Goal: Information Seeking & Learning: Learn about a topic

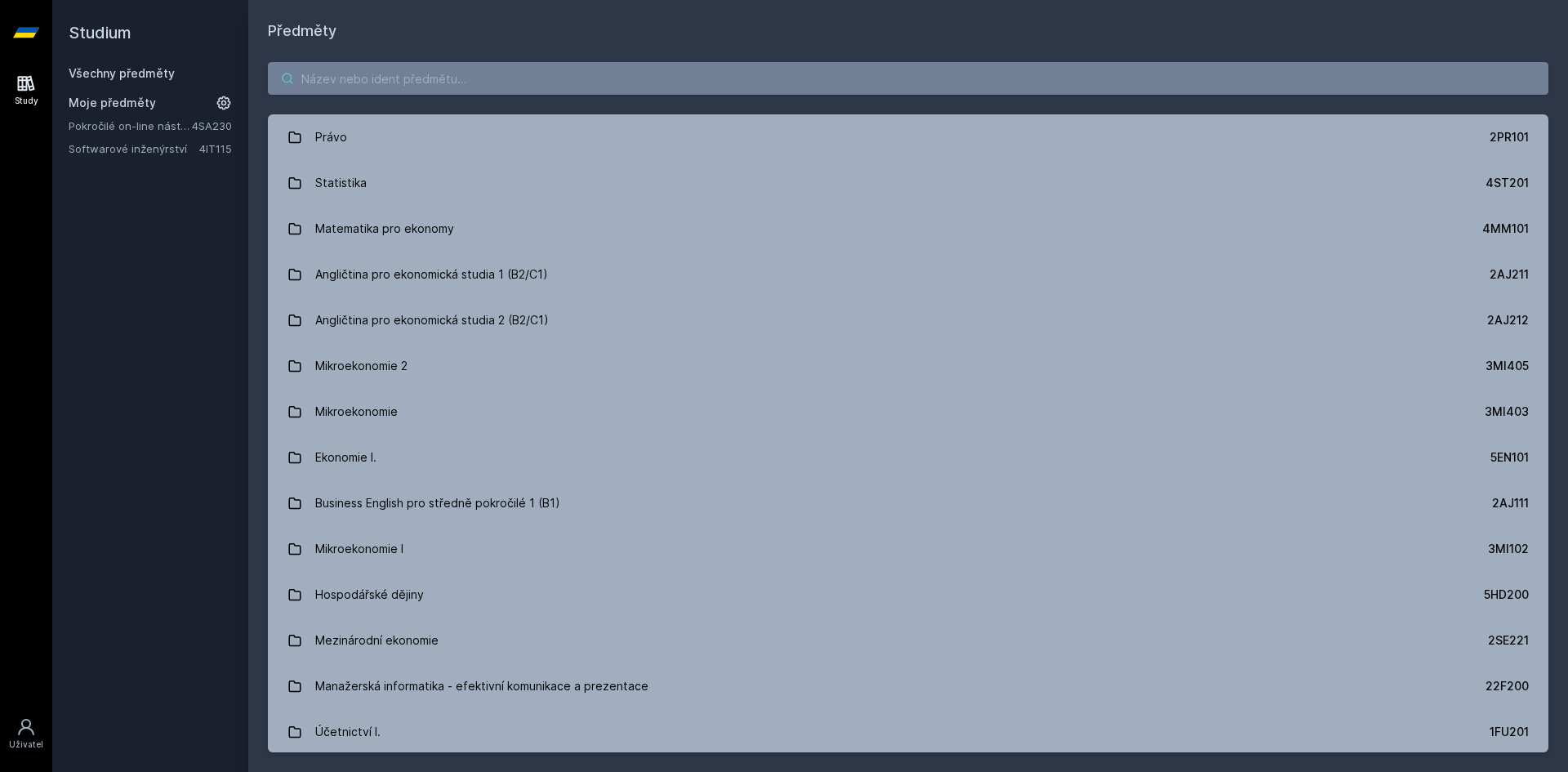
click at [396, 77] on input "search" at bounding box center [908, 78] width 1281 height 33
paste input "4SA260"
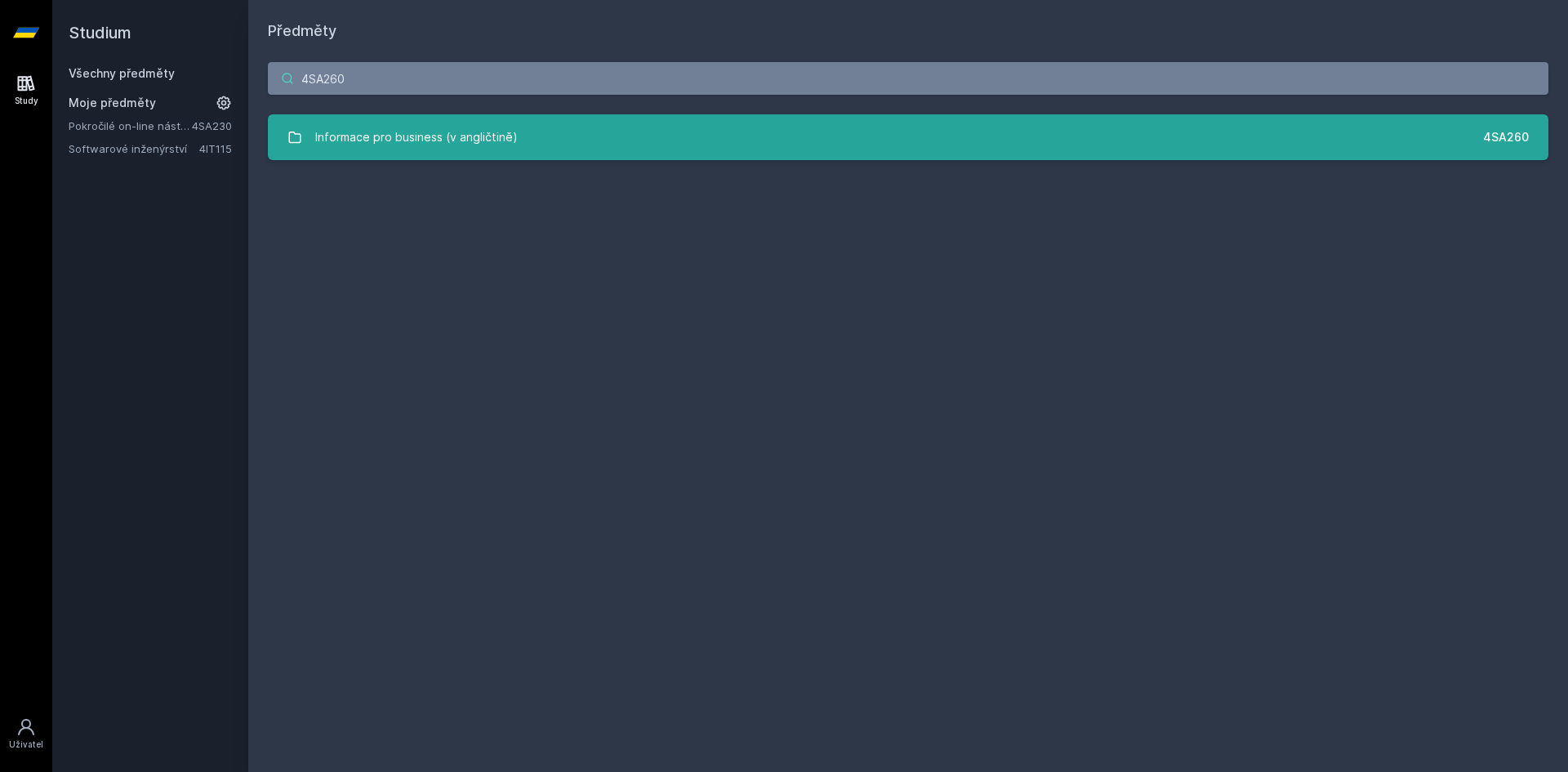
type input "4SA260"
click at [445, 135] on div "Informace pro business (v angličtině)" at bounding box center [416, 137] width 203 height 33
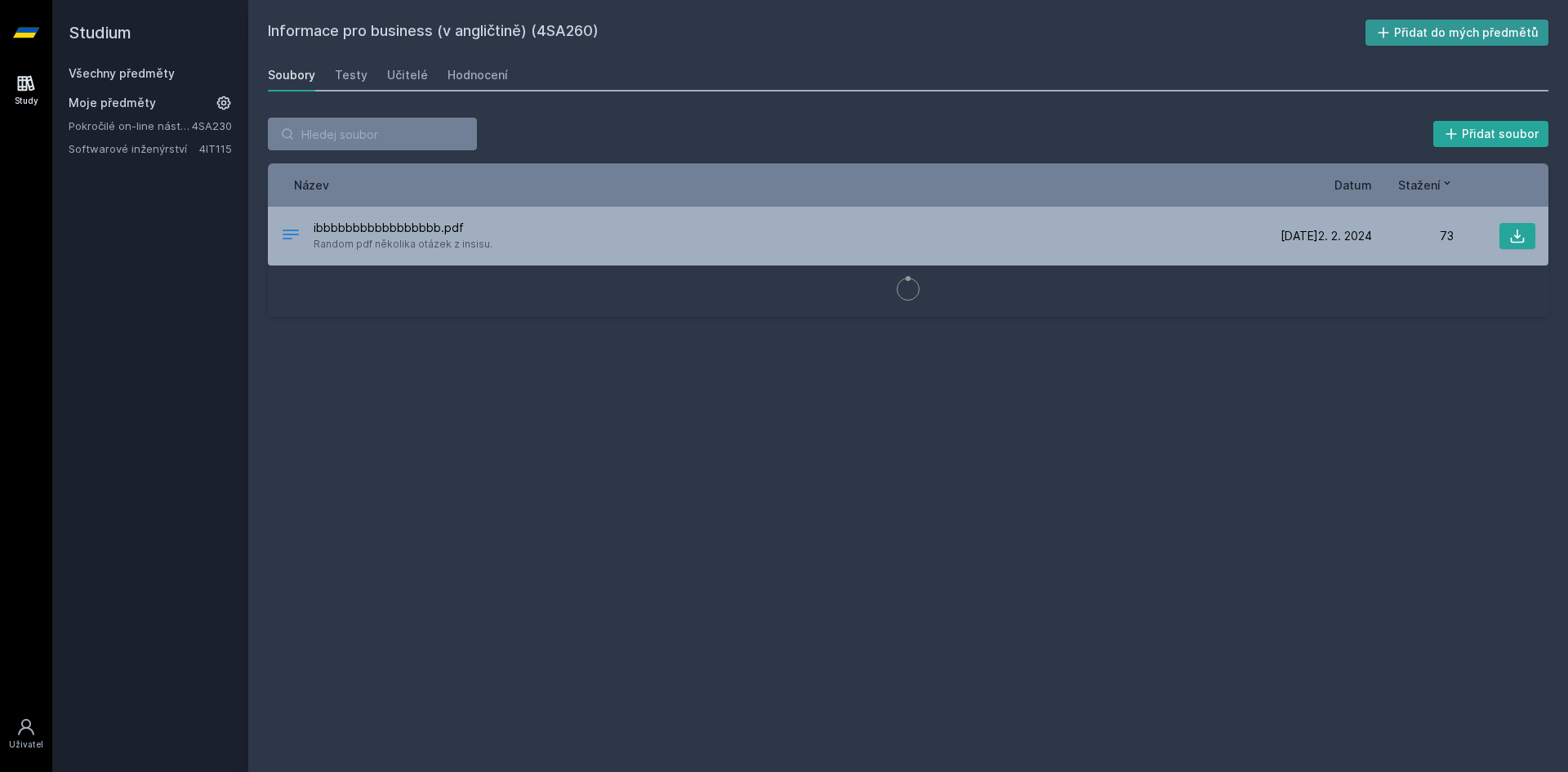
click at [1472, 31] on button "Přidat do mých předmětů" at bounding box center [1457, 33] width 184 height 26
click at [405, 72] on div "Učitelé" at bounding box center [407, 75] width 41 height 17
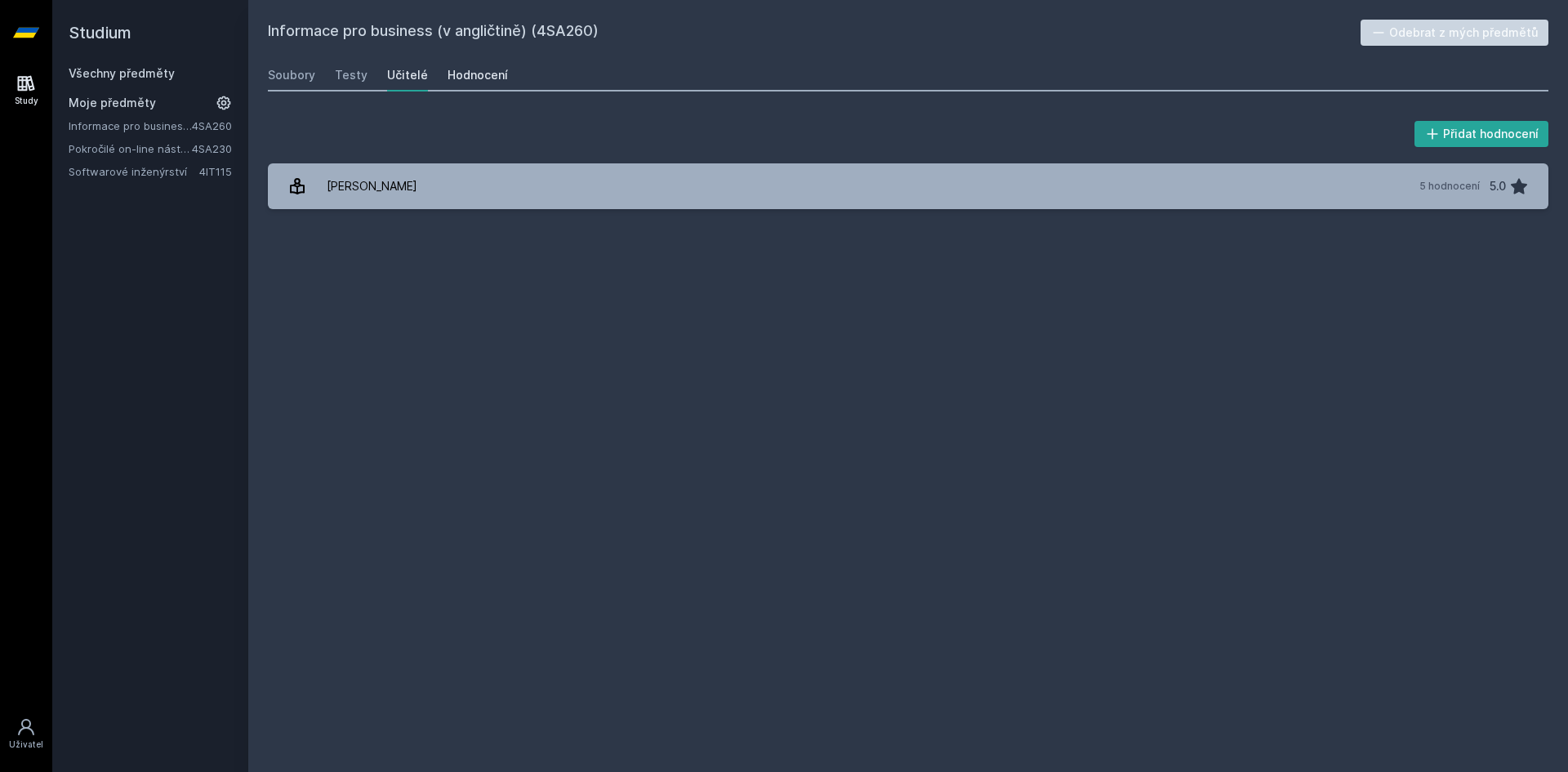
click at [471, 75] on div "Hodnocení" at bounding box center [477, 75] width 60 height 17
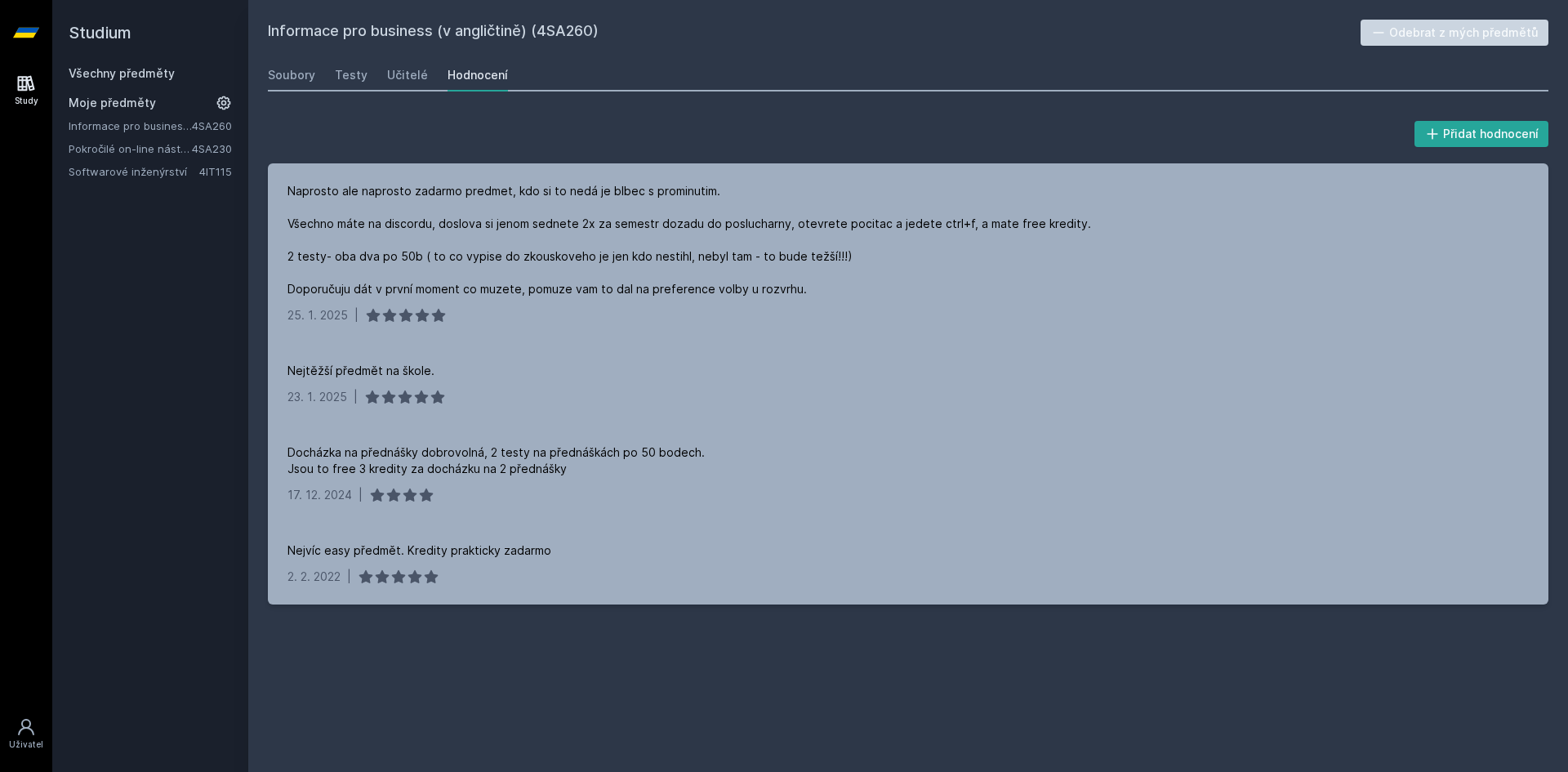
click at [134, 72] on link "Všechny předměty" at bounding box center [121, 73] width 106 height 14
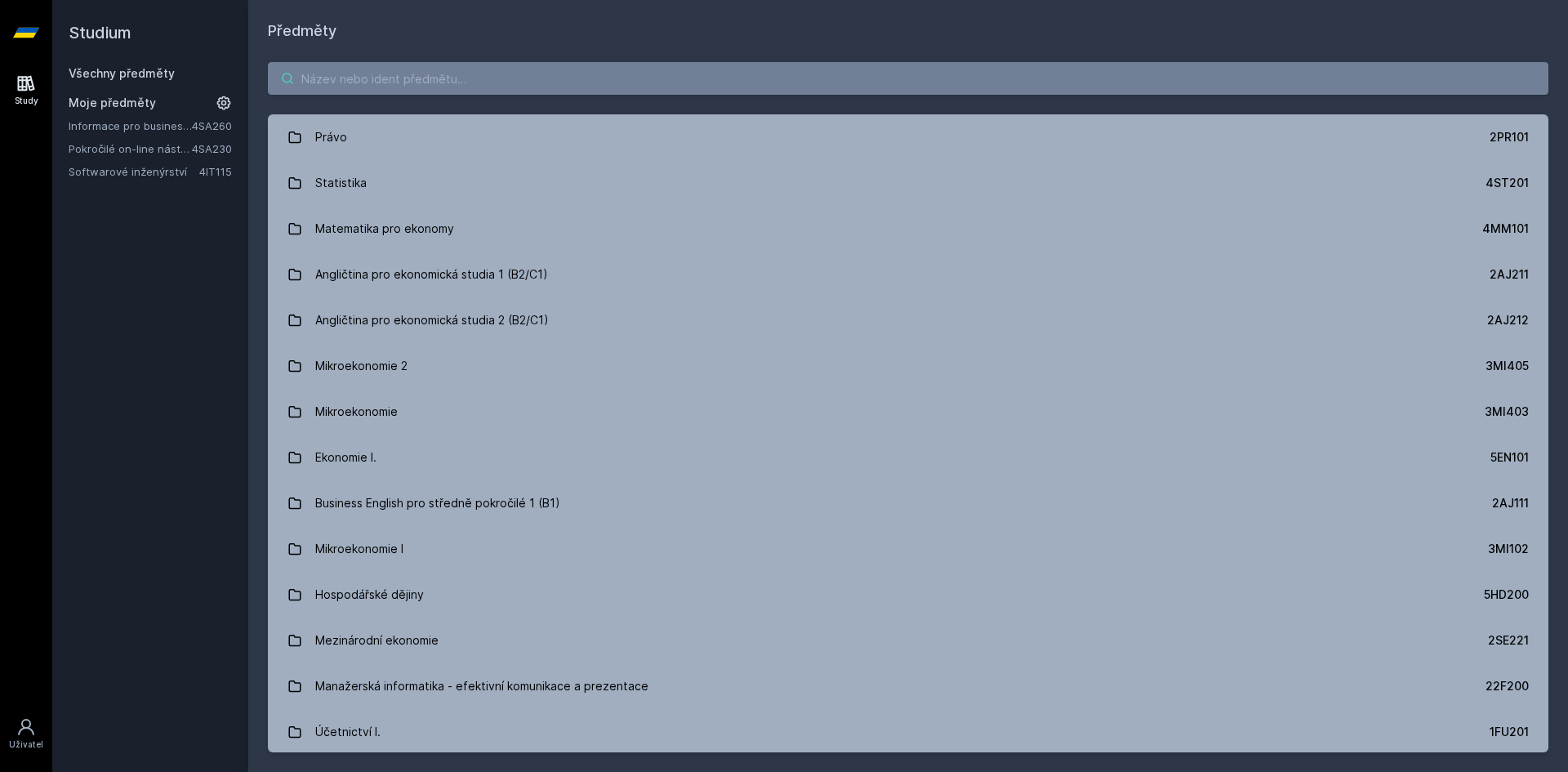
click at [386, 78] on input "search" at bounding box center [908, 78] width 1281 height 33
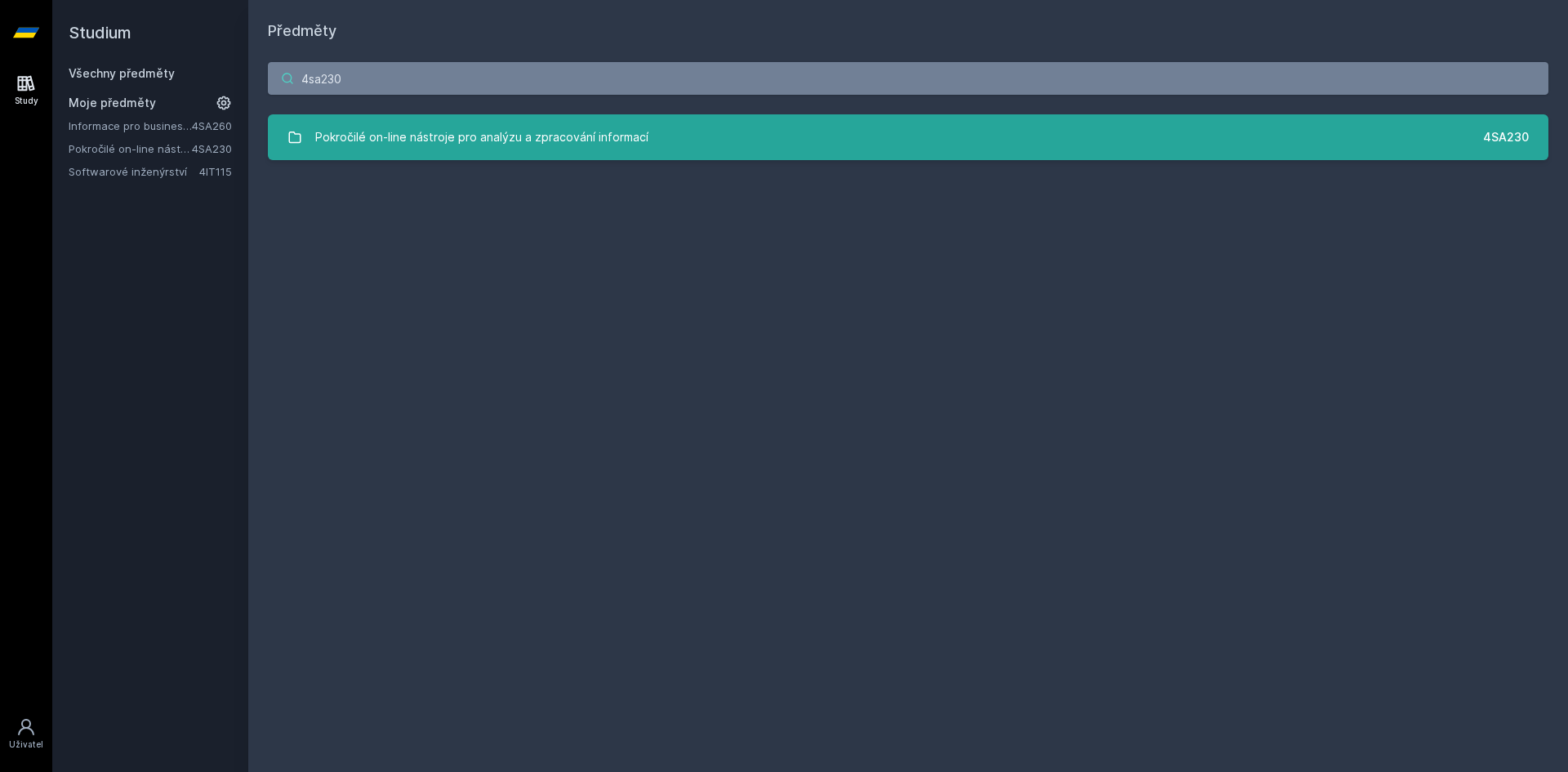
type input "4sa230"
click at [580, 139] on div "Pokročilé on-line nástroje pro analýzu a zpracování informací" at bounding box center [482, 137] width 333 height 33
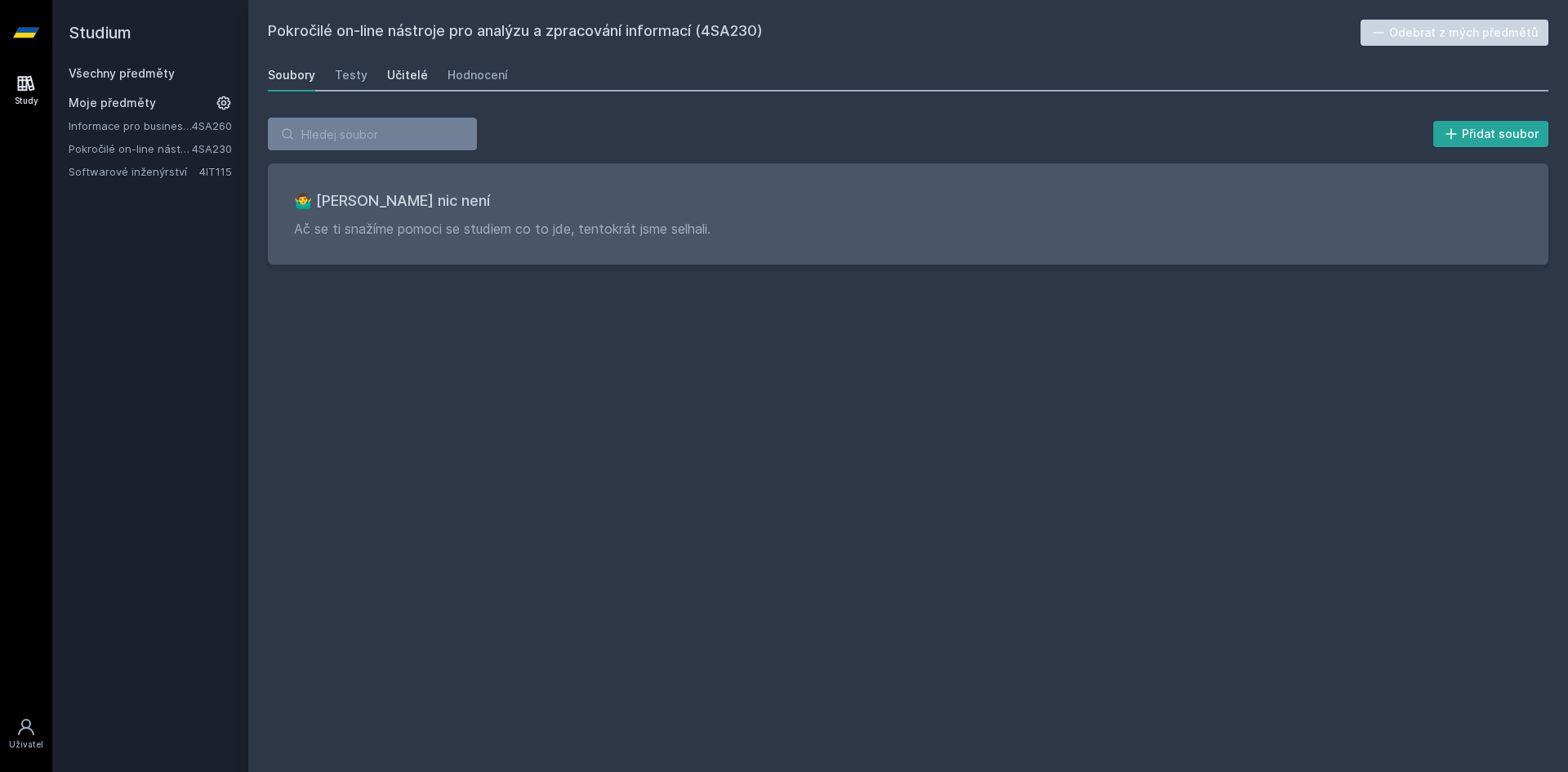
click at [408, 76] on div "Učitelé" at bounding box center [407, 75] width 41 height 17
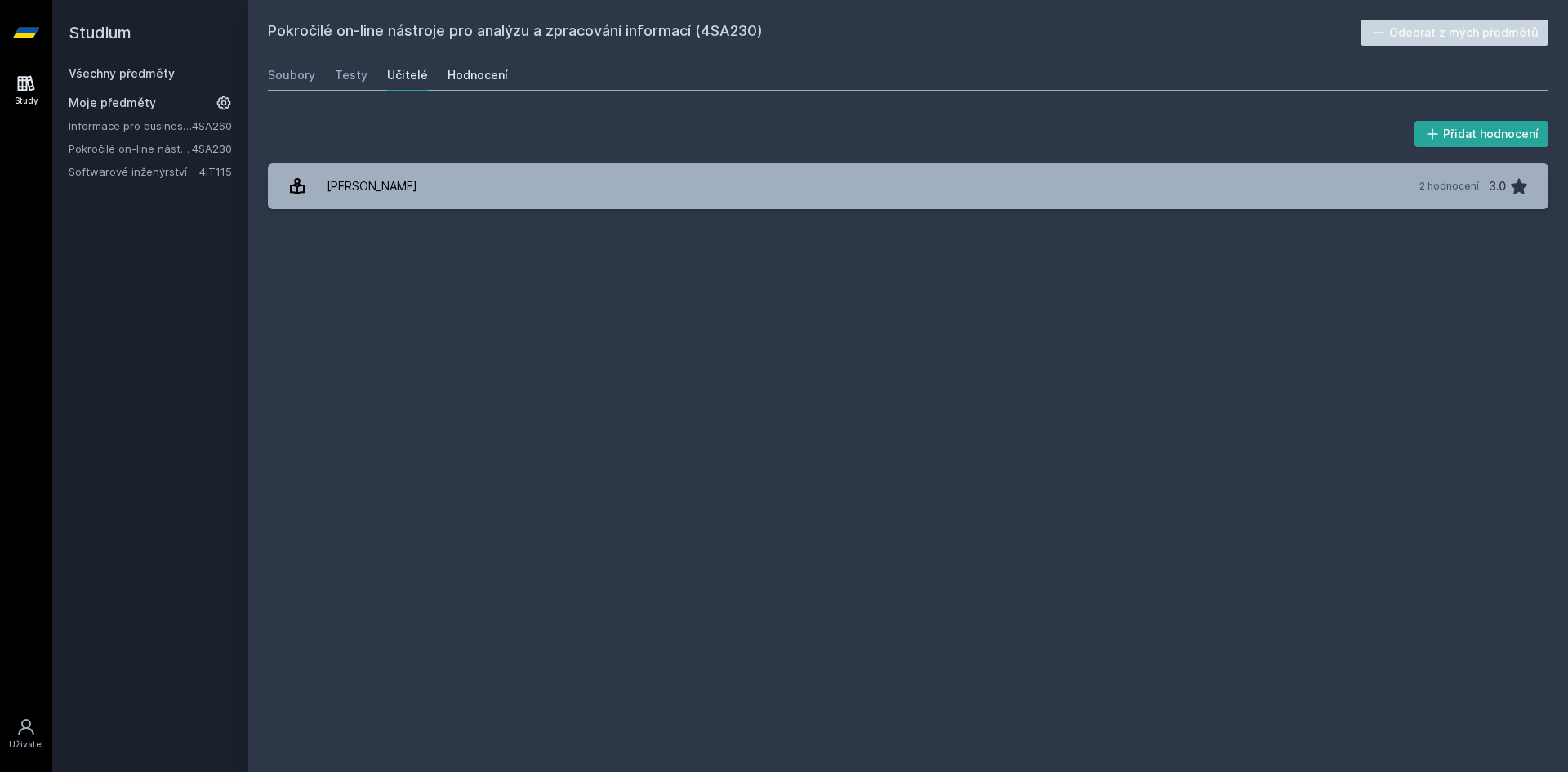
click at [487, 81] on div "Hodnocení" at bounding box center [477, 75] width 60 height 17
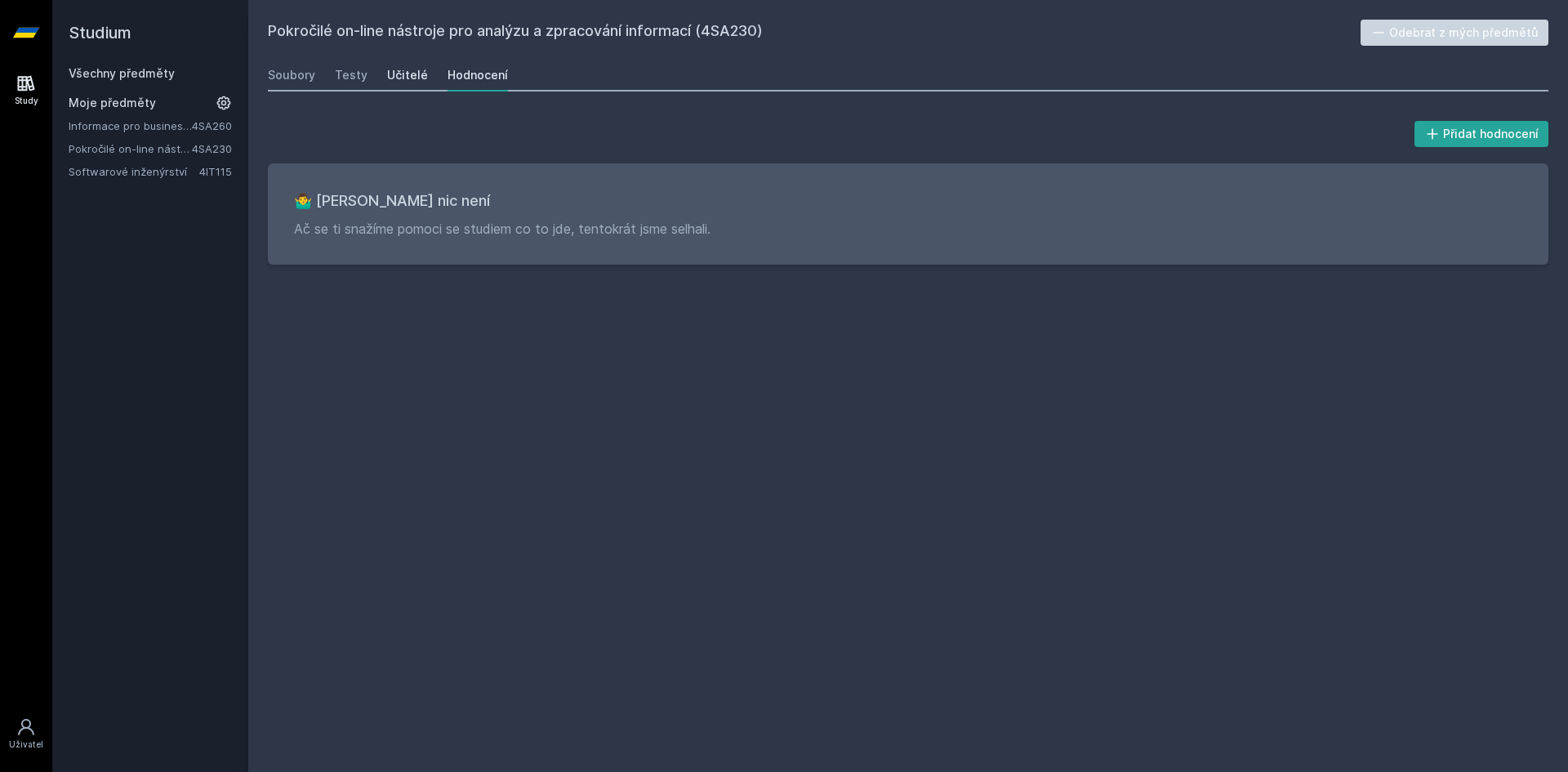
click at [410, 77] on div "Učitelé" at bounding box center [407, 75] width 41 height 17
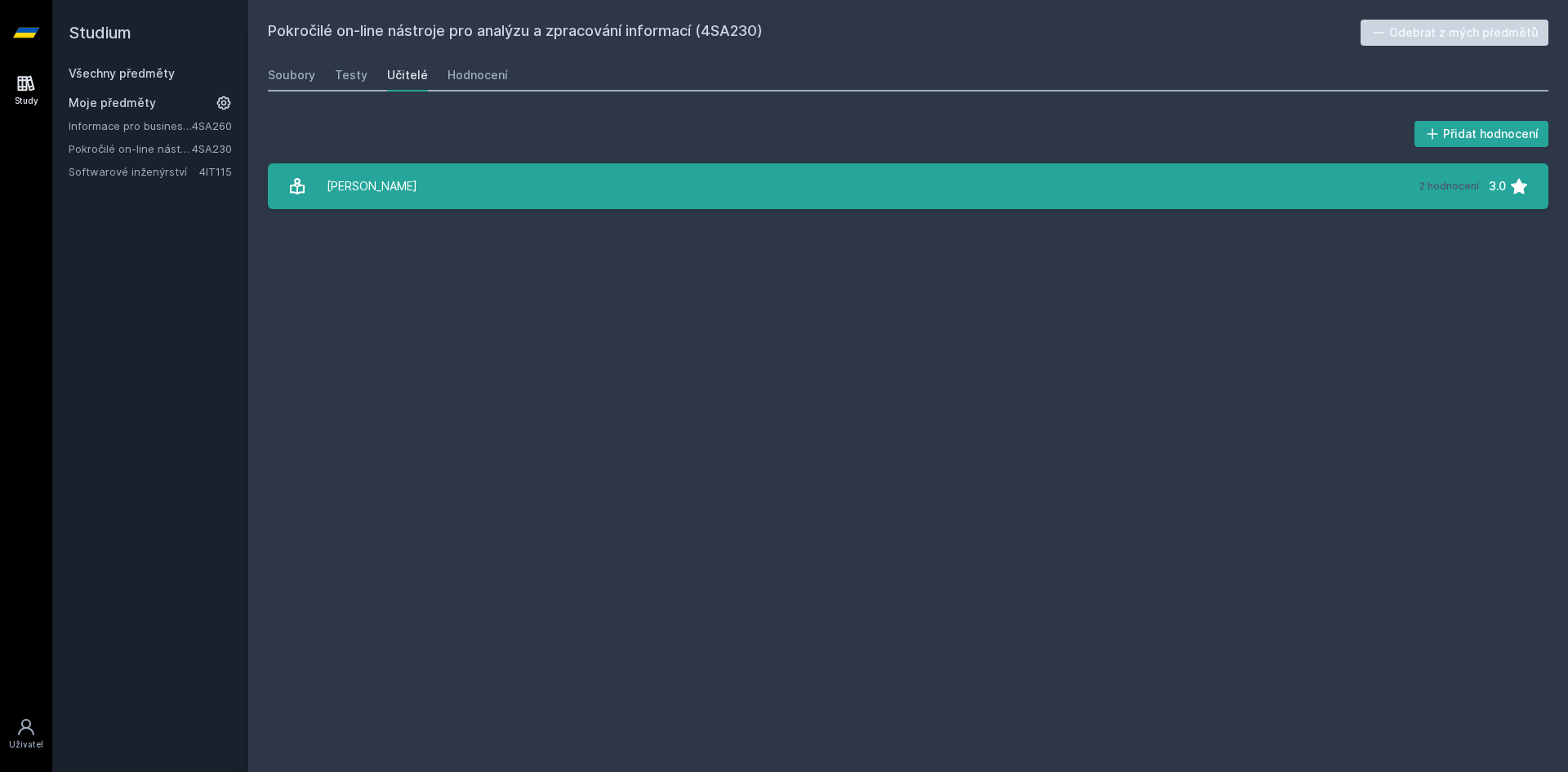
click at [437, 185] on link "[PERSON_NAME] 2 hodnocení 3.0" at bounding box center [908, 186] width 1281 height 46
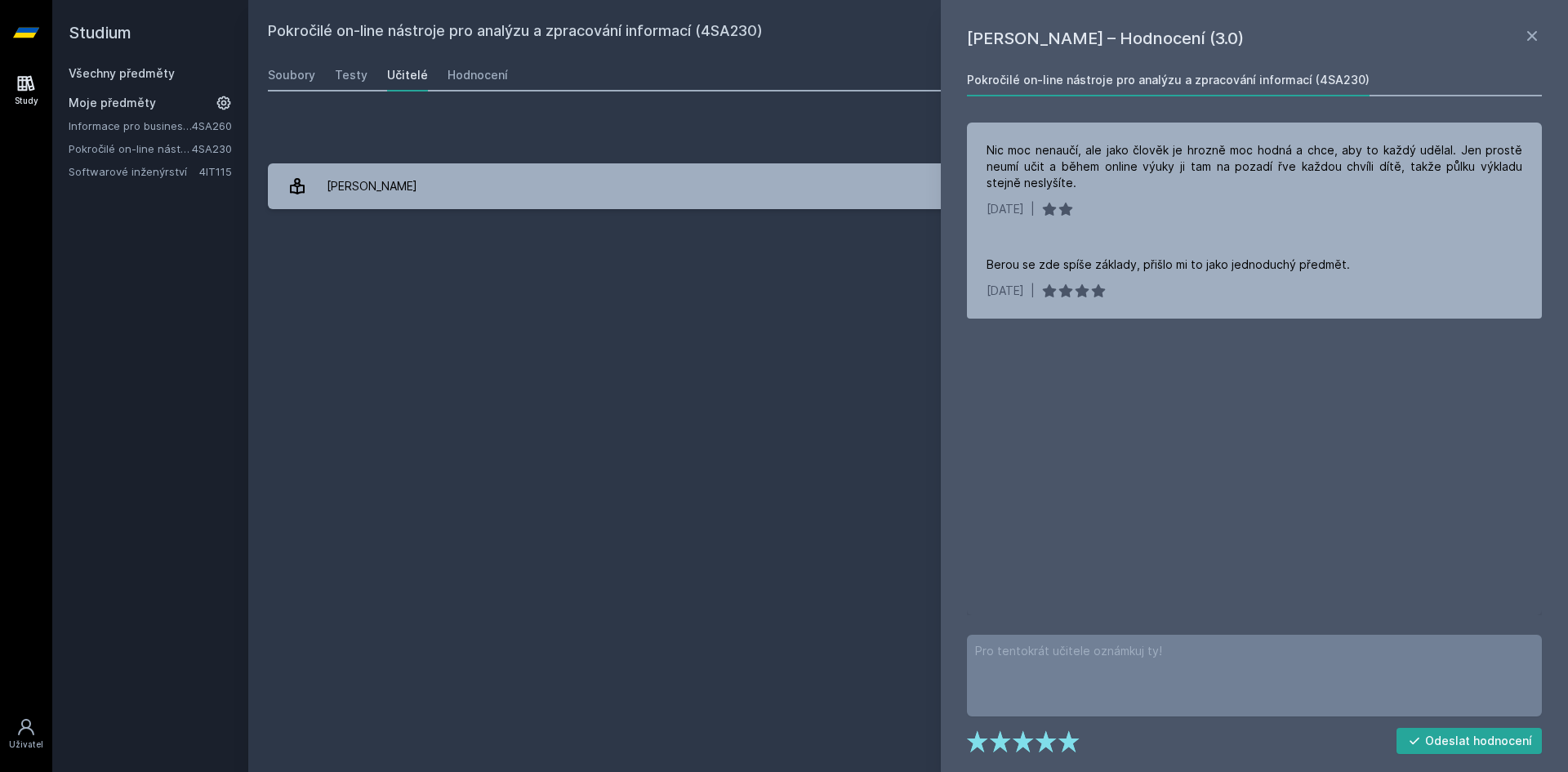
click at [152, 71] on link "Všechny předměty" at bounding box center [121, 73] width 106 height 14
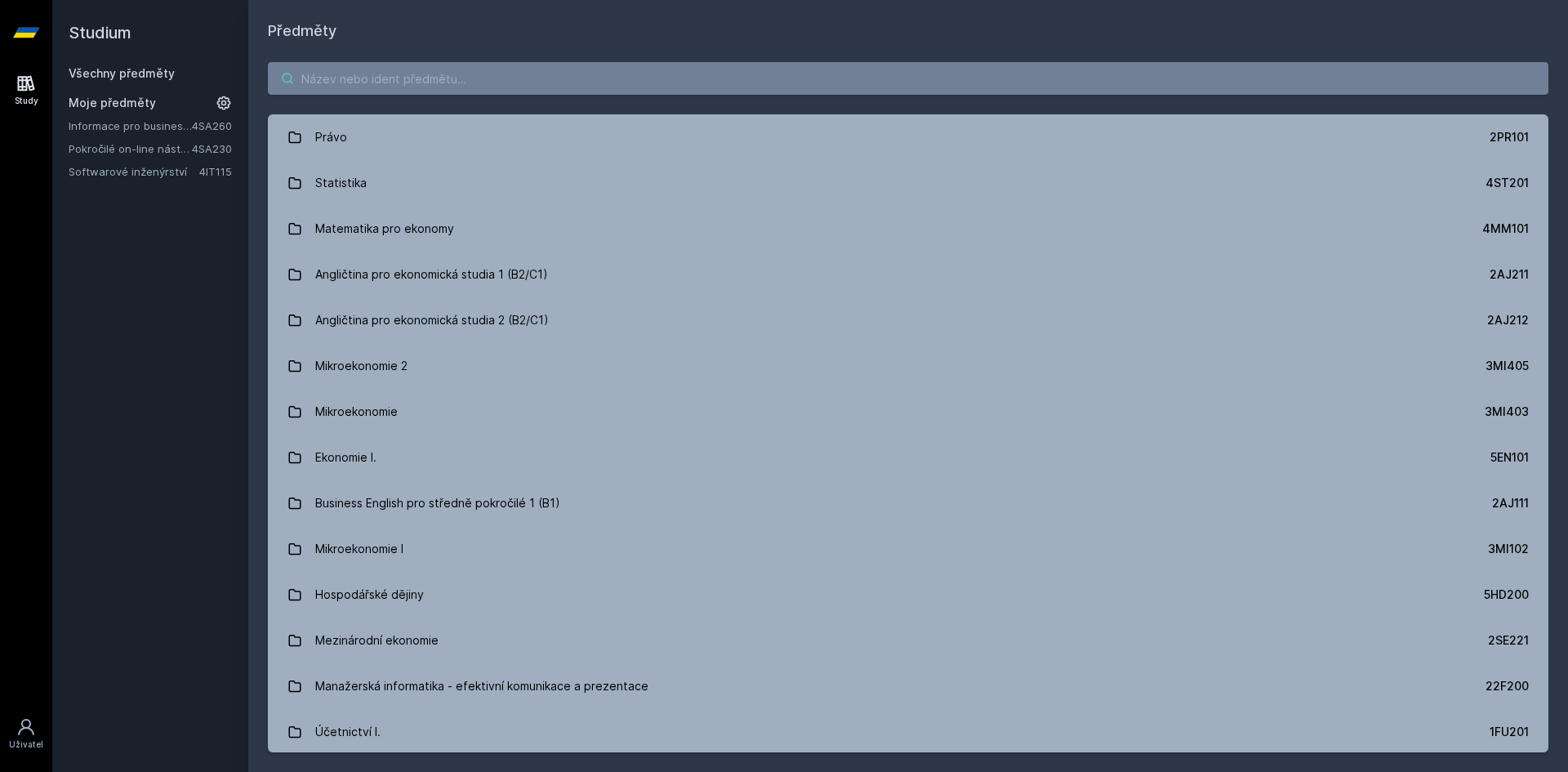
click at [394, 78] on input "search" at bounding box center [908, 78] width 1281 height 33
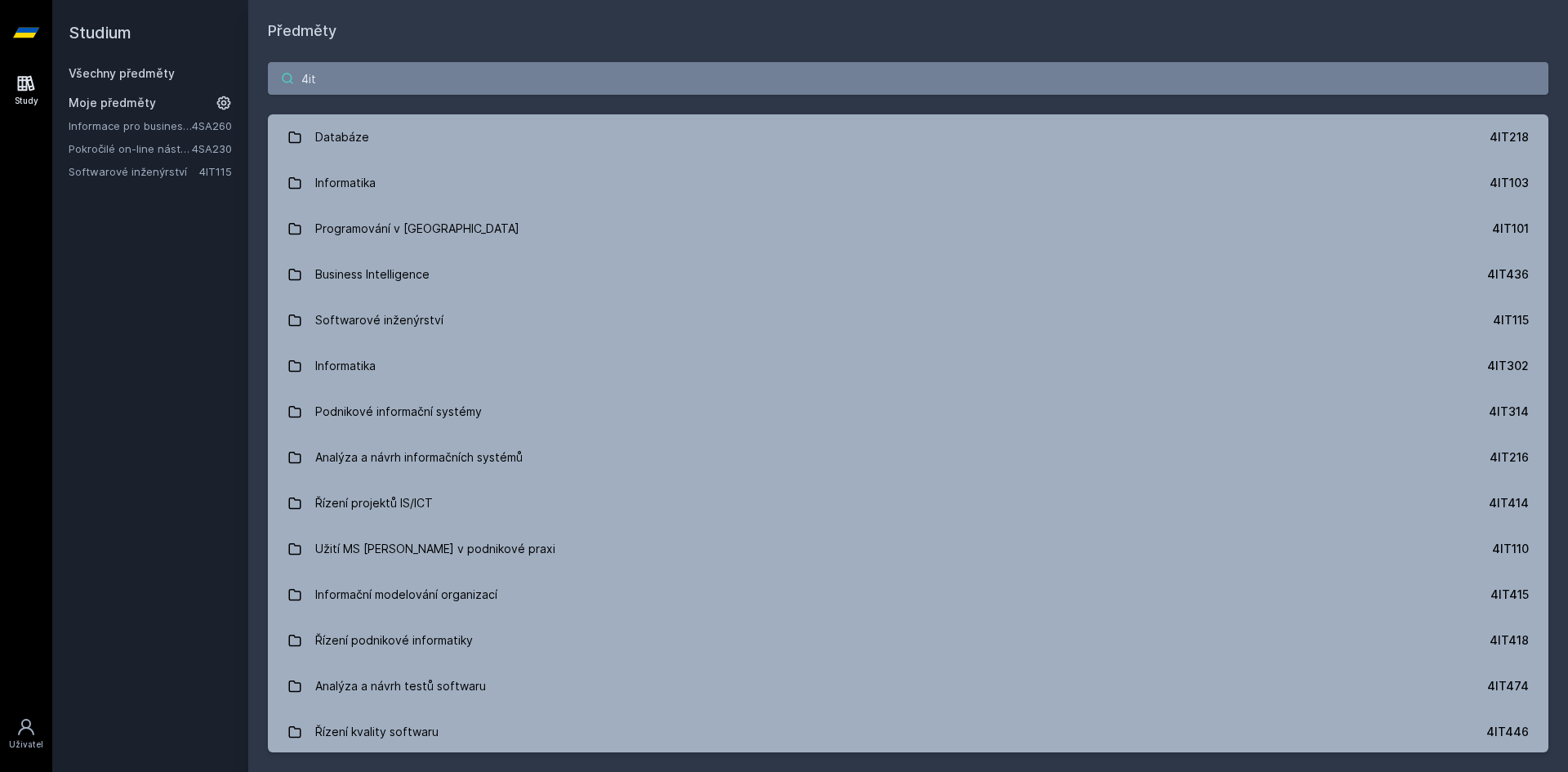
type input "4it"
click at [136, 170] on link "Softwarové inženýrství" at bounding box center [134, 171] width 131 height 17
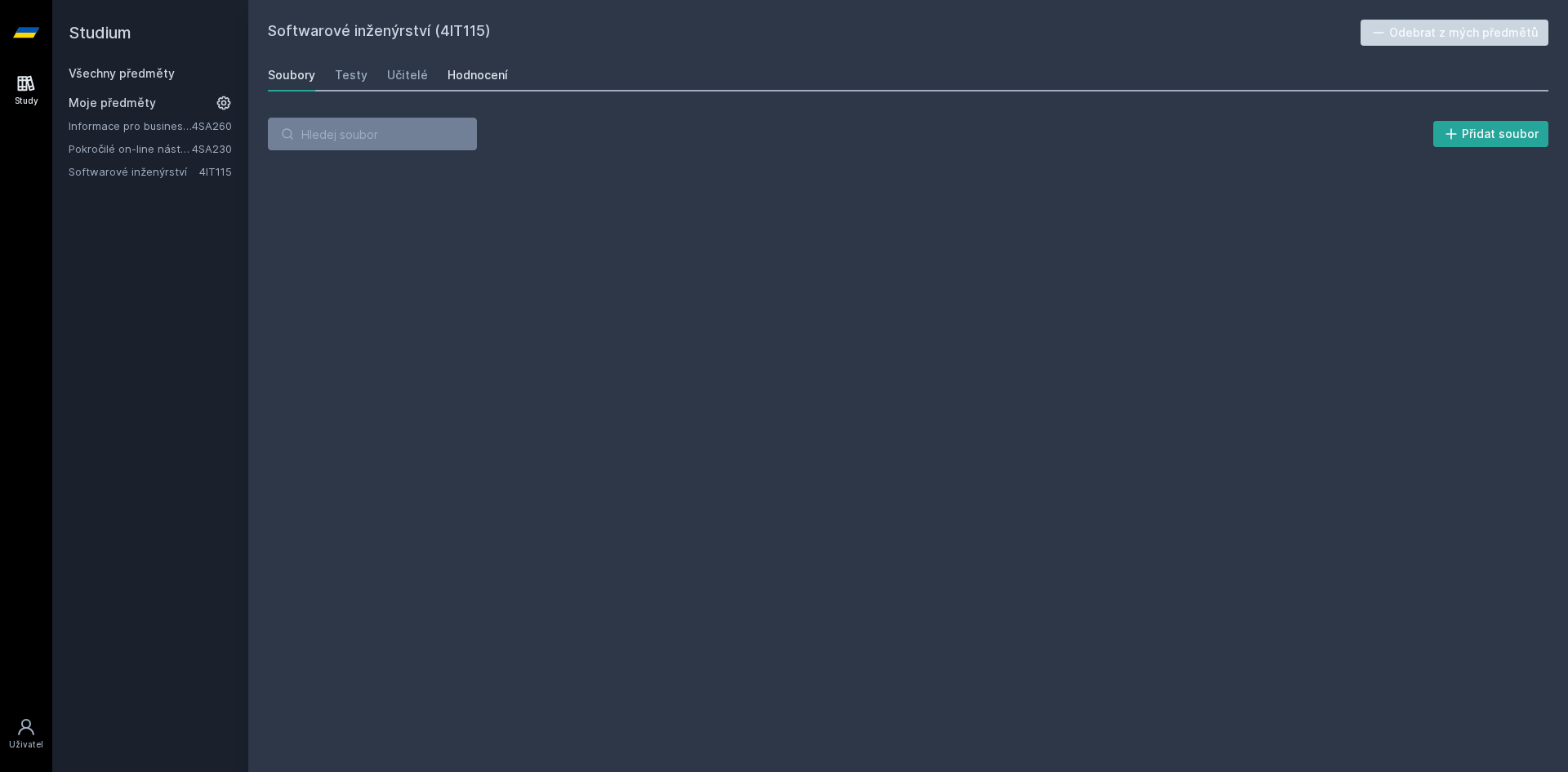
click at [493, 74] on div "Hodnocení" at bounding box center [477, 75] width 60 height 17
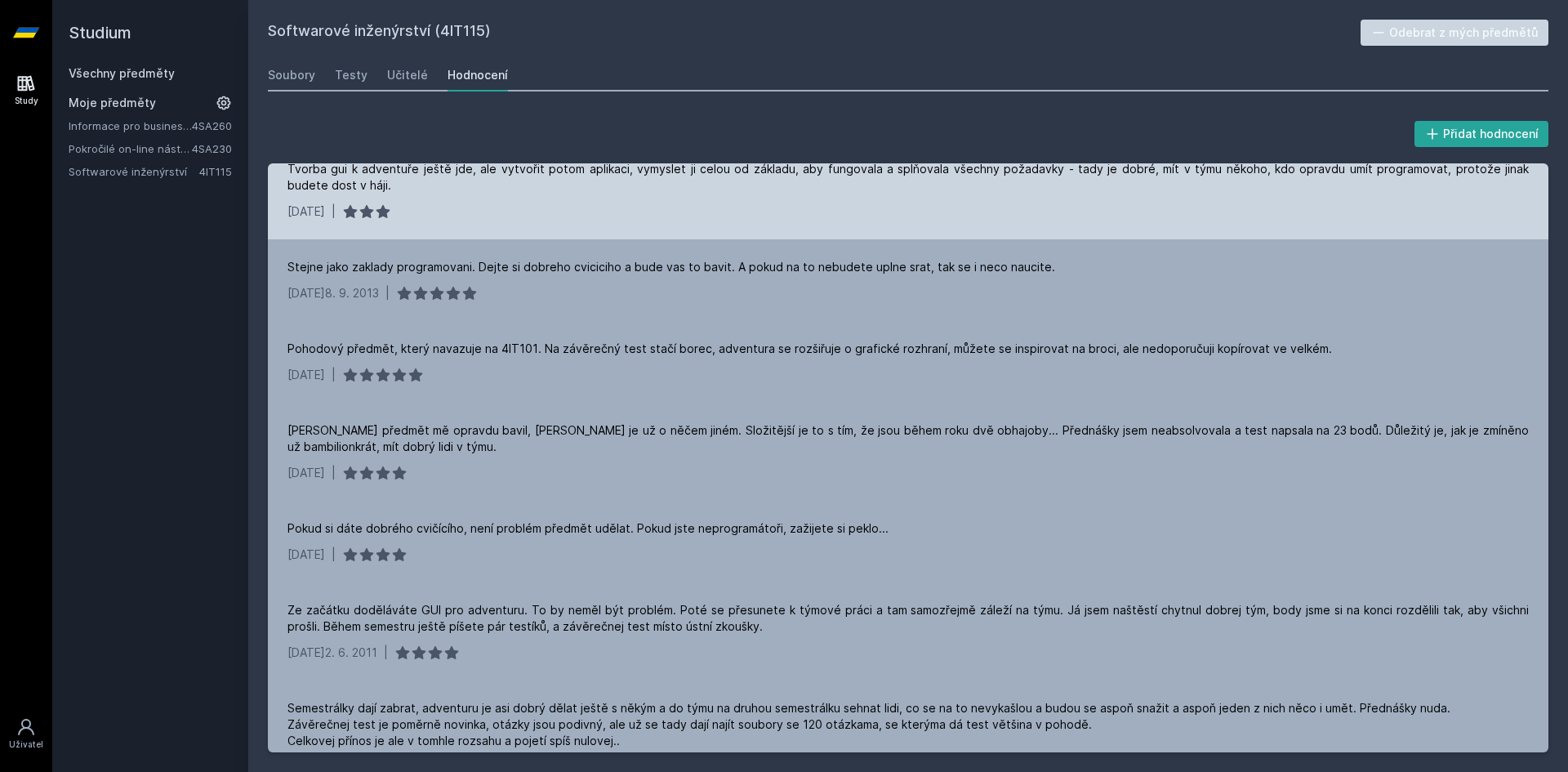
scroll to position [1144, 0]
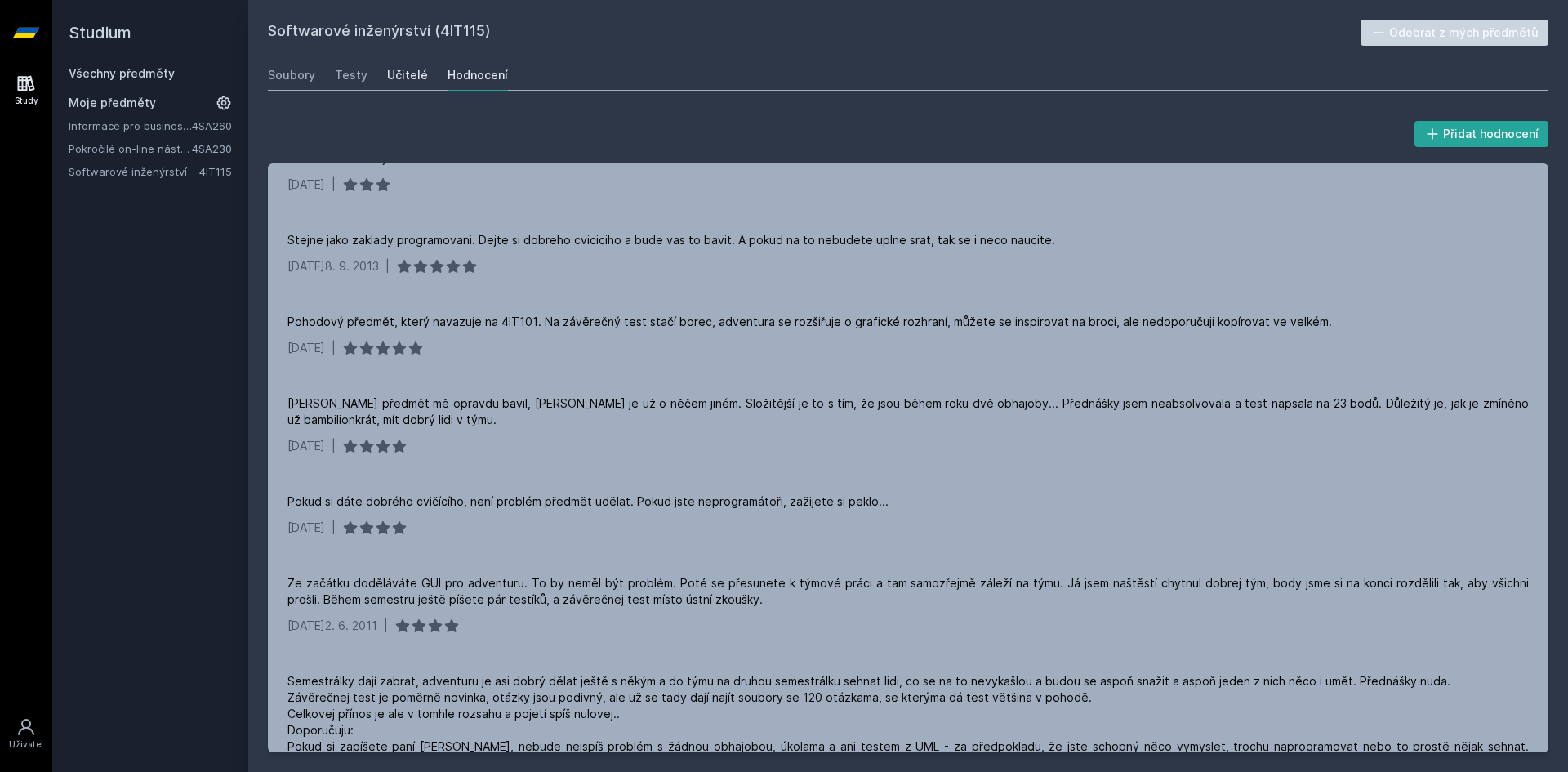
click at [390, 84] on link "Učitelé" at bounding box center [407, 74] width 41 height 33
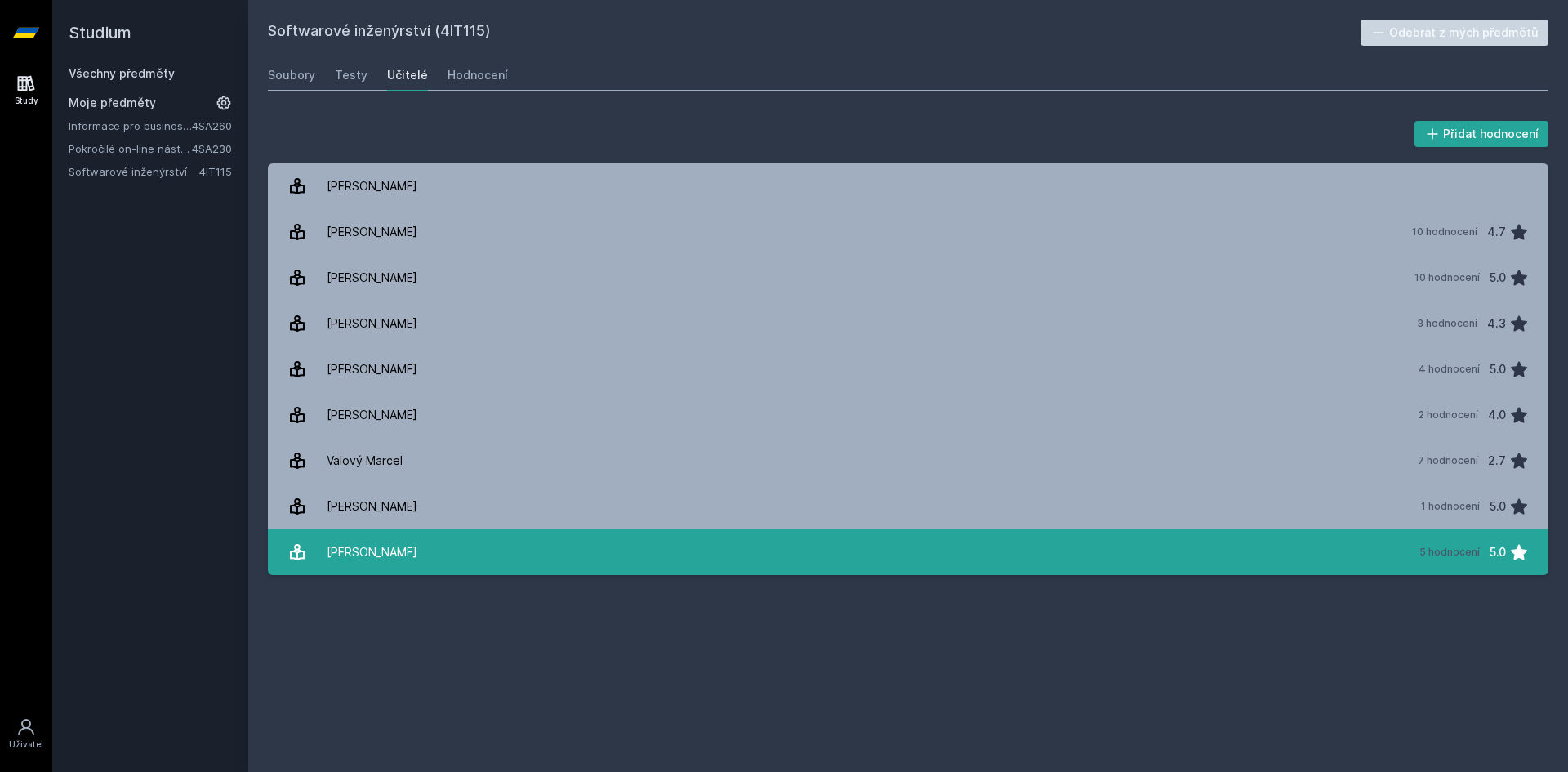
click at [394, 545] on div "[PERSON_NAME]" at bounding box center [372, 552] width 91 height 33
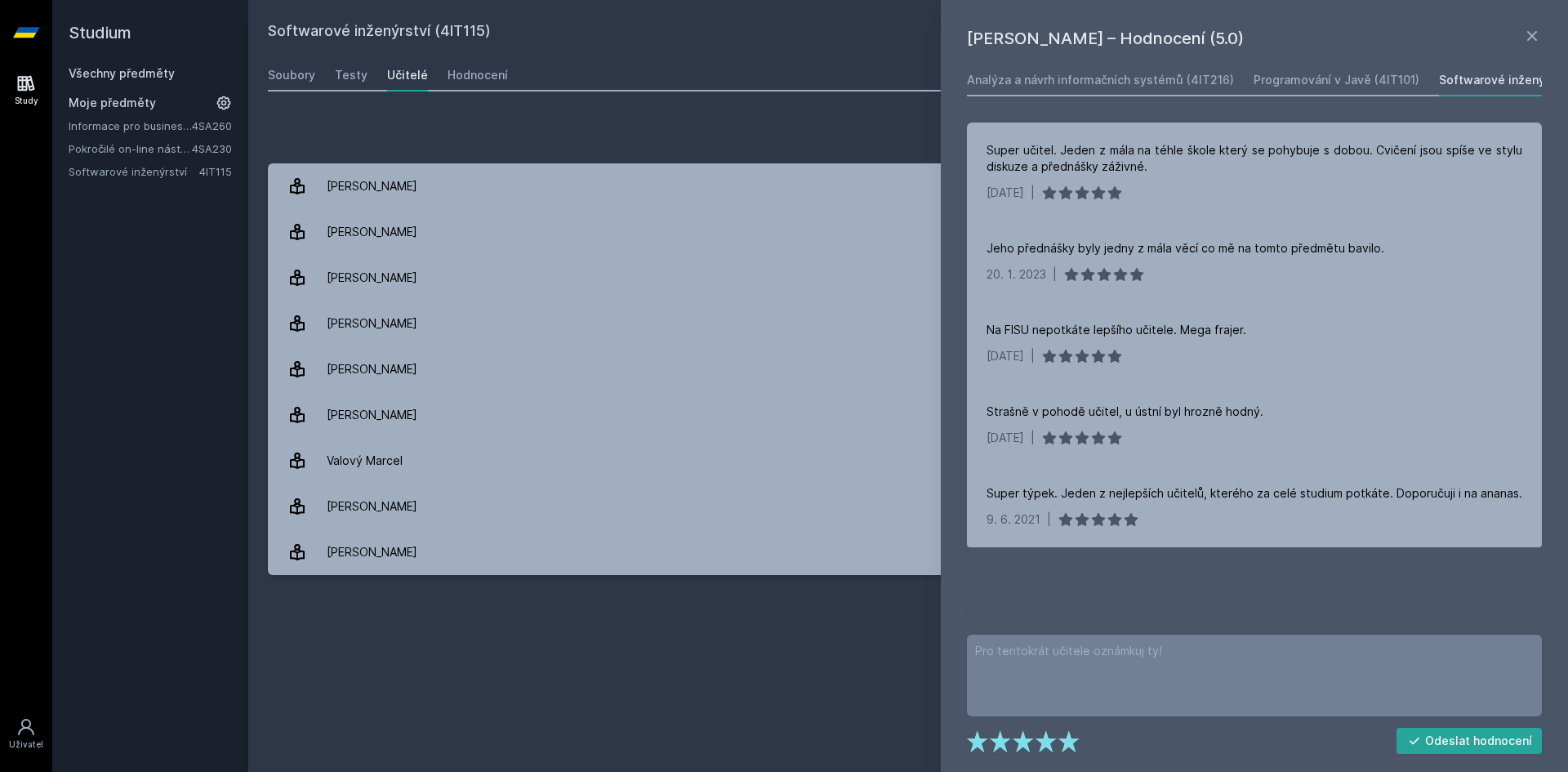
click at [858, 658] on div "Softwarové inženýrství (4IT115) Odebrat z mých předmětů [GEOGRAPHIC_DATA] Testy…" at bounding box center [908, 386] width 1281 height 733
click at [1534, 36] on icon at bounding box center [1532, 36] width 20 height 20
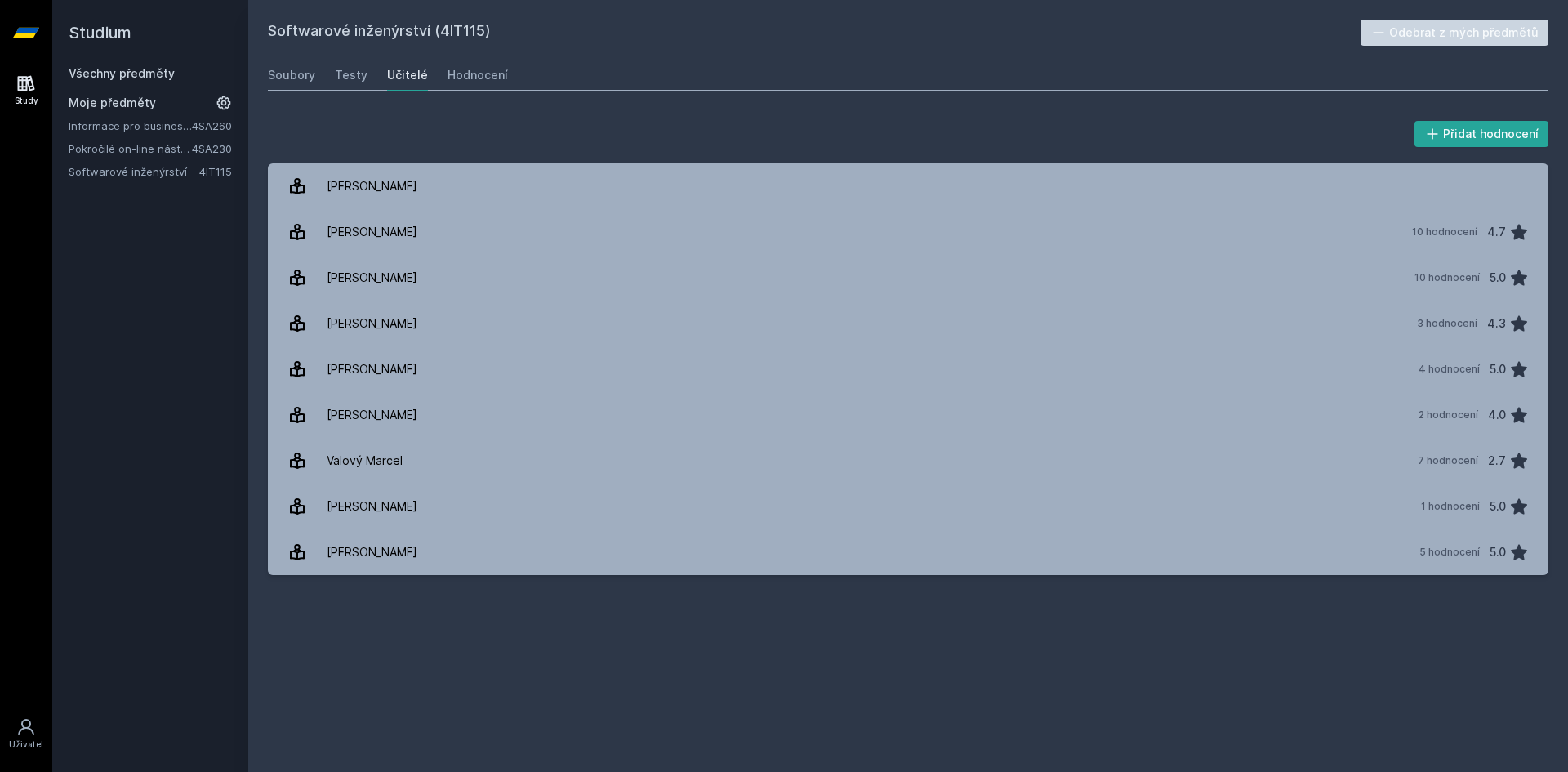
click at [142, 70] on link "Všechny předměty" at bounding box center [121, 73] width 106 height 14
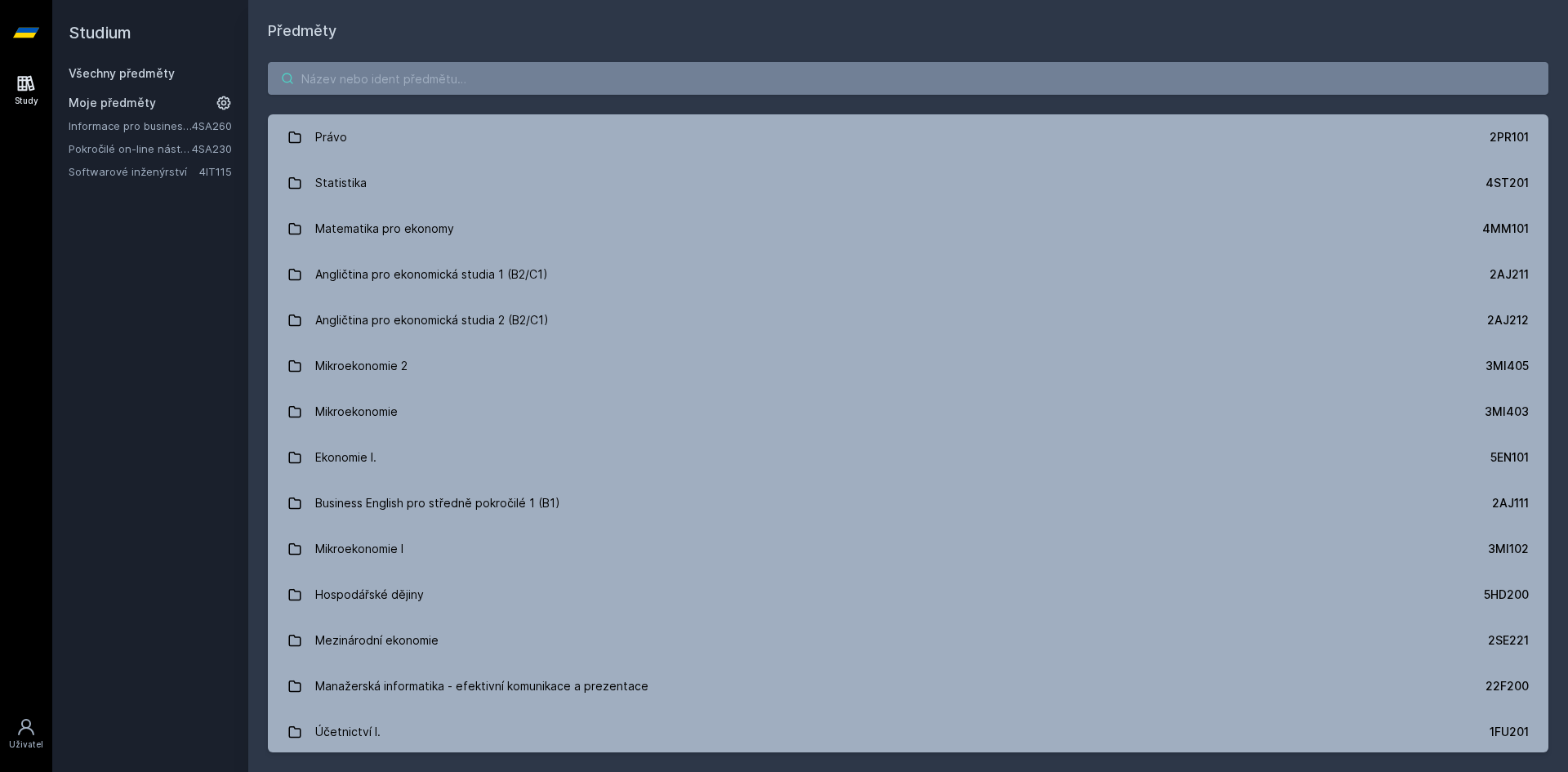
click at [388, 72] on input "search" at bounding box center [908, 78] width 1281 height 33
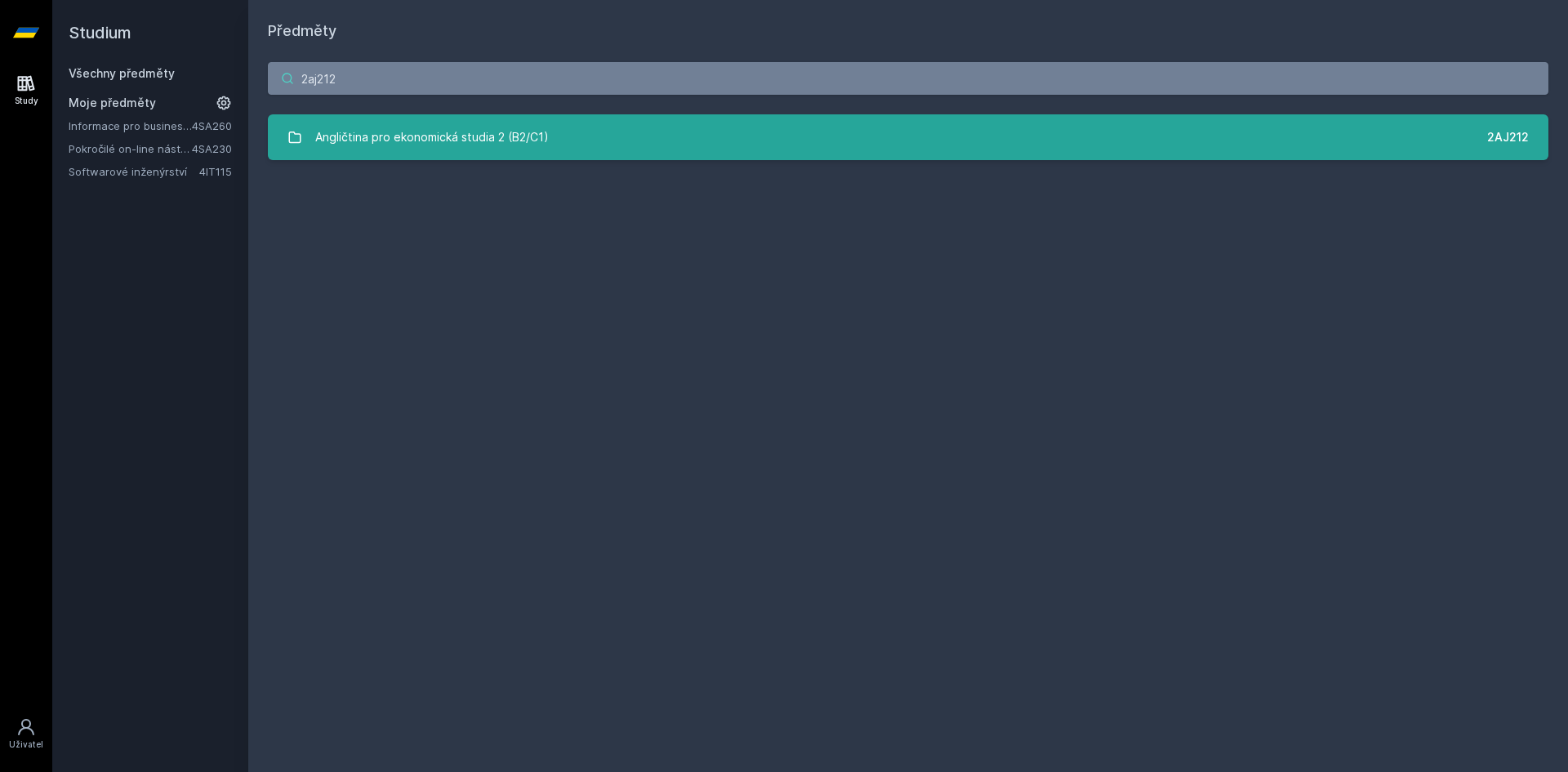
type input "2aj212"
click at [563, 120] on link "Angličtina pro ekonomická studia 2 (B2/C1) 2AJ212" at bounding box center [908, 138] width 1281 height 46
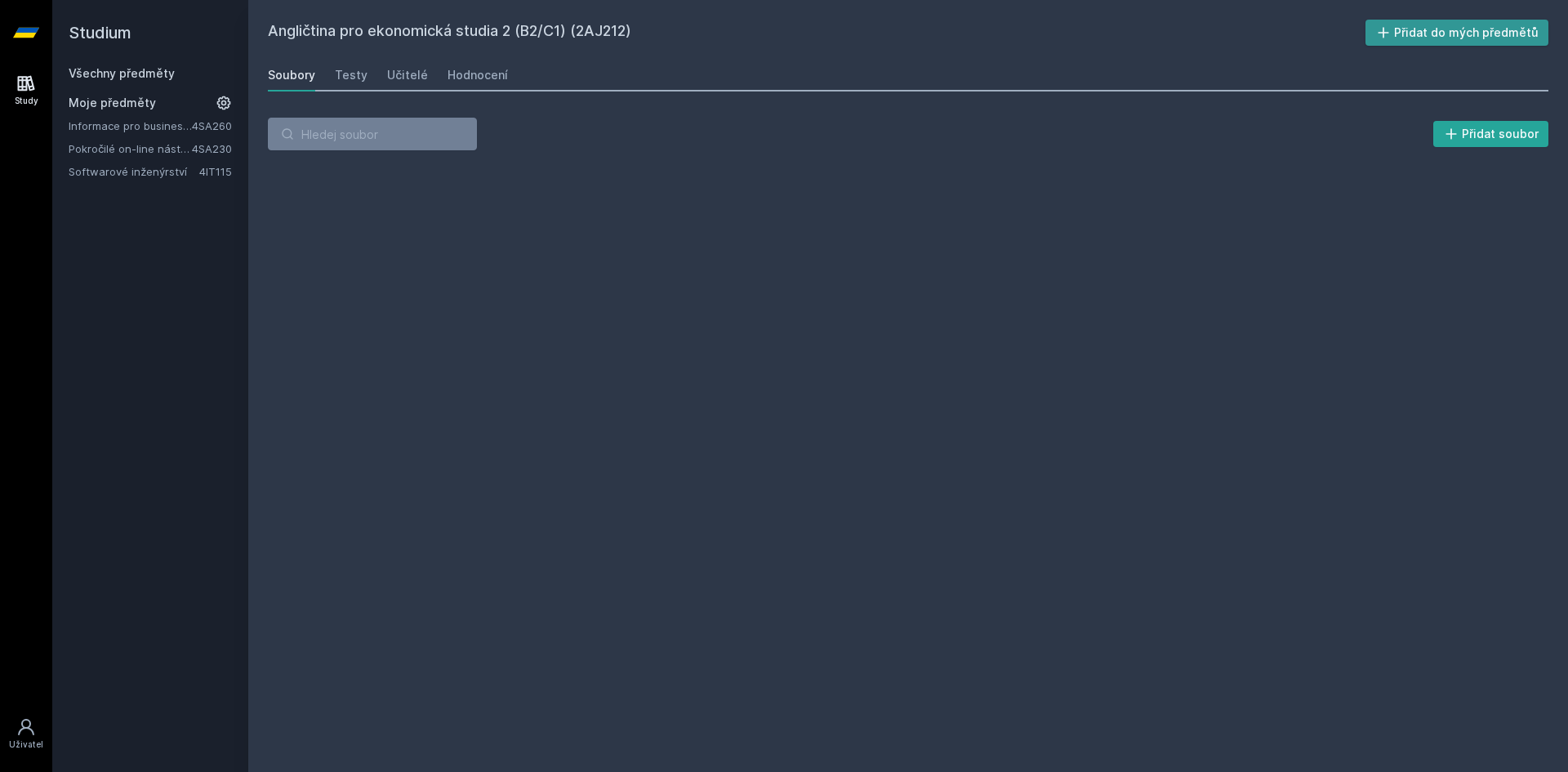
click at [1476, 36] on button "Přidat do mých předmětů" at bounding box center [1457, 33] width 184 height 26
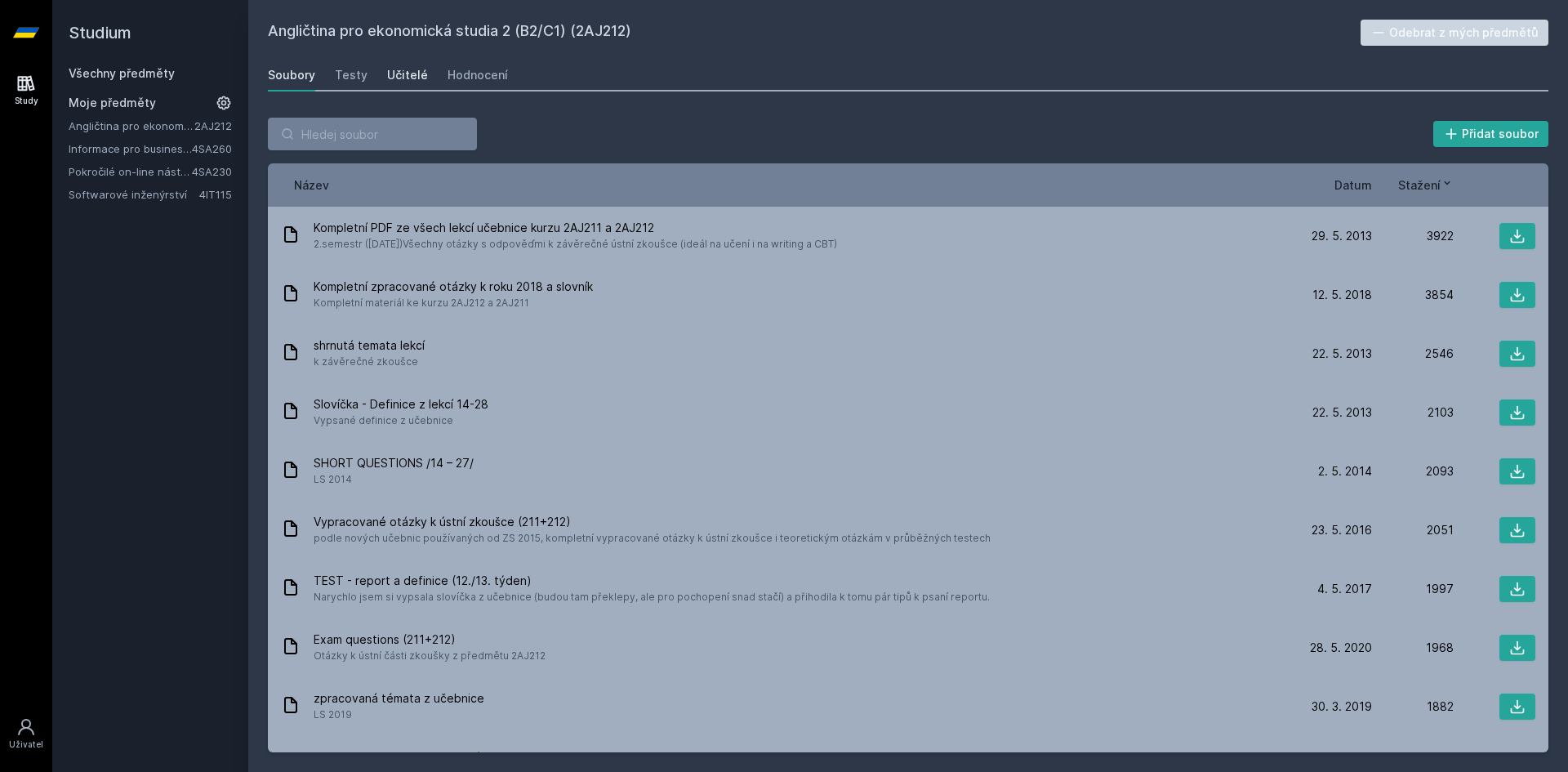
click at [405, 81] on div "Učitelé" at bounding box center [407, 75] width 41 height 17
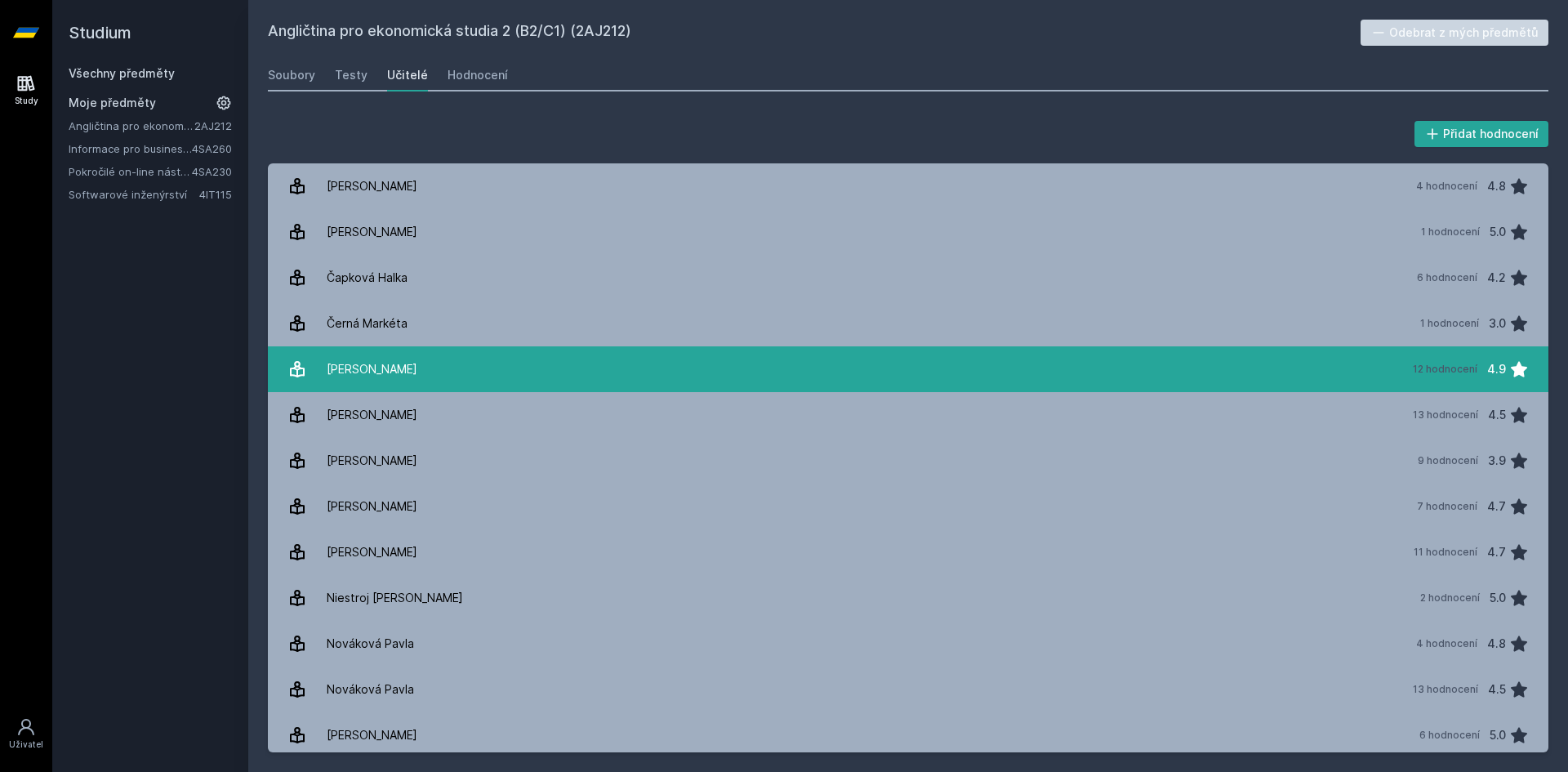
click at [501, 369] on link "[PERSON_NAME] 12 hodnocení 4.9" at bounding box center [908, 369] width 1281 height 46
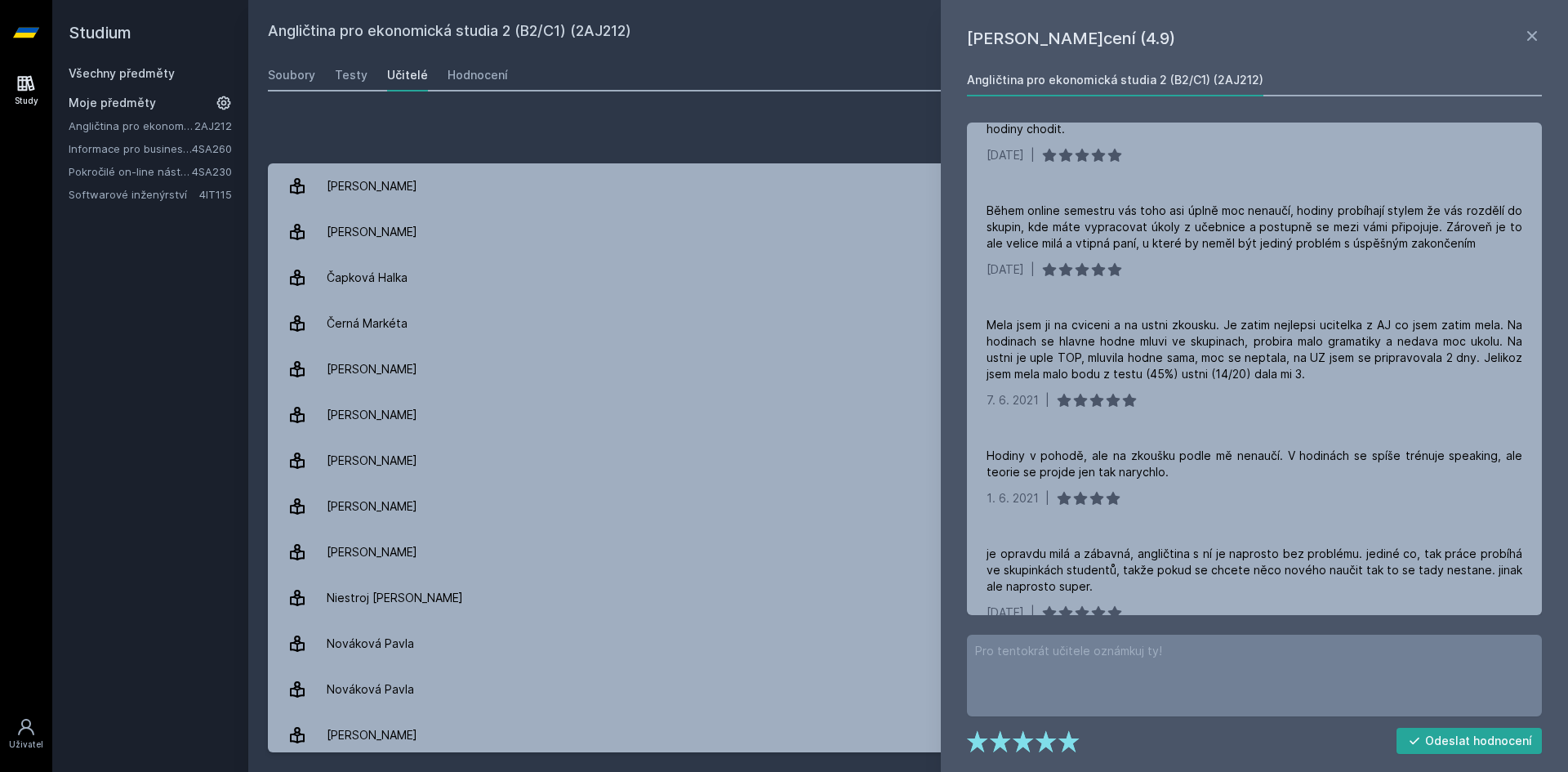
scroll to position [1256, 0]
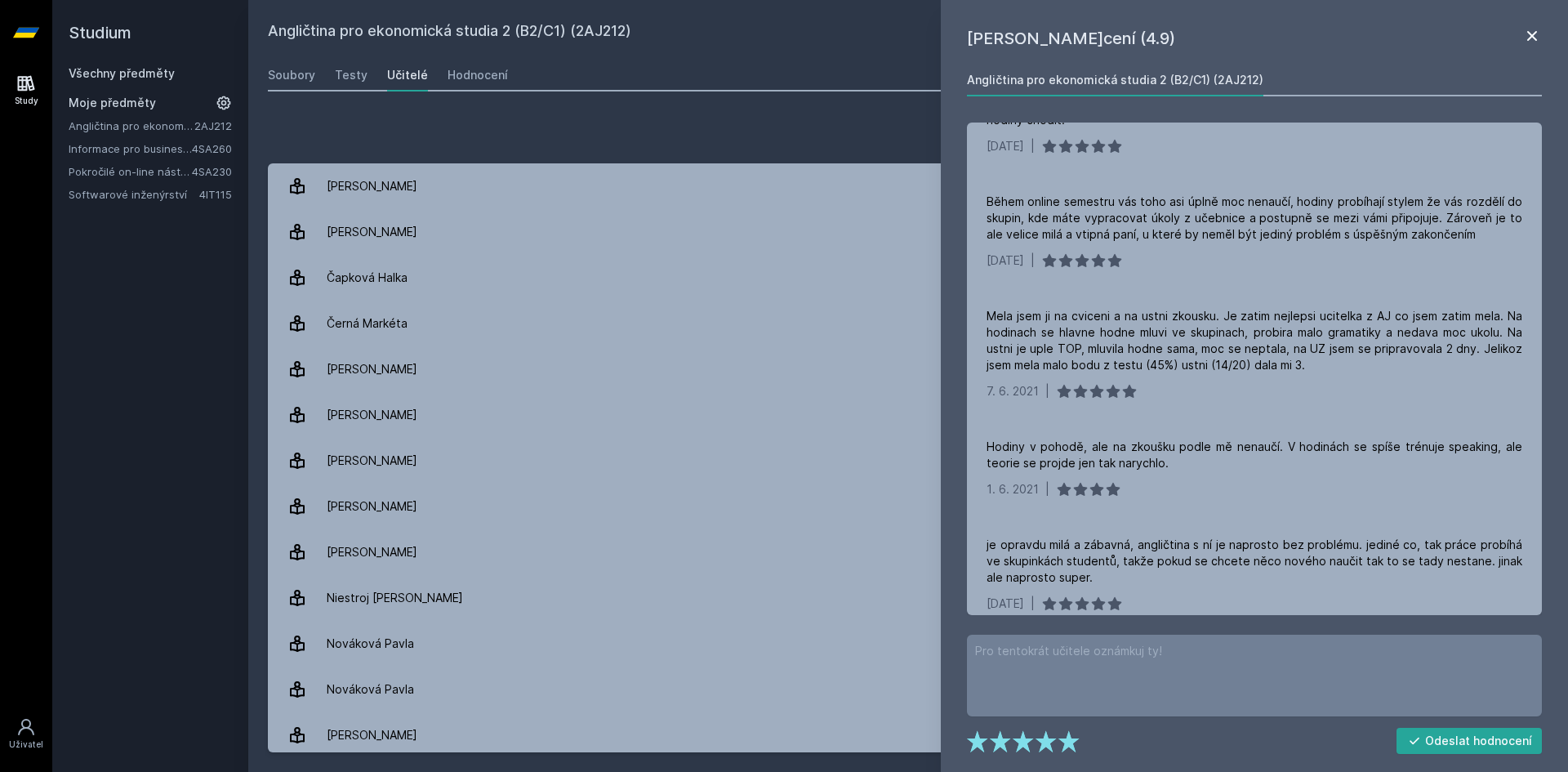
click at [1527, 40] on icon at bounding box center [1532, 36] width 10 height 10
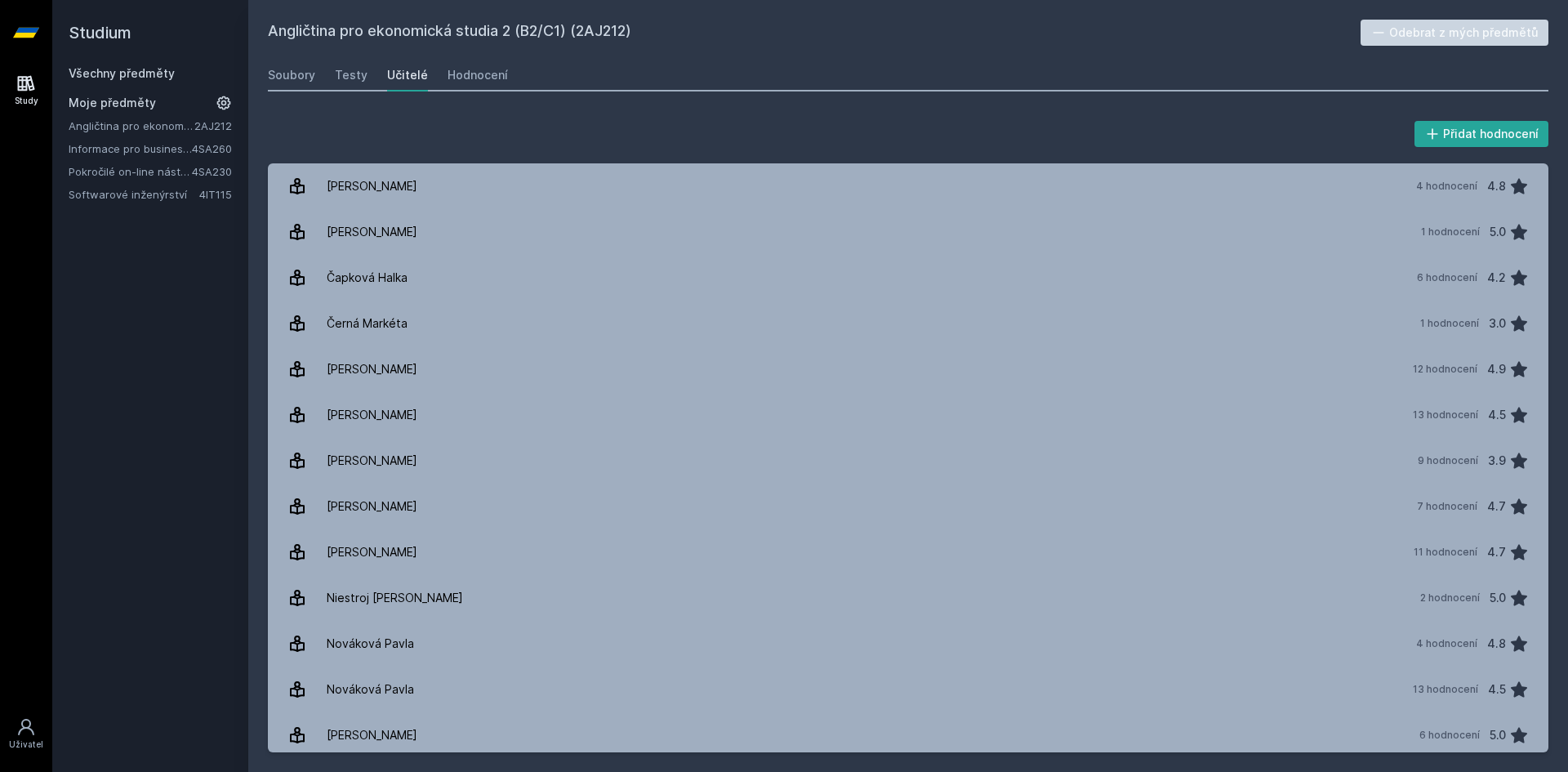
drag, startPoint x: 141, startPoint y: 64, endPoint x: 156, endPoint y: 64, distance: 15.0
click at [141, 63] on h2 "Studium" at bounding box center [149, 33] width 163 height 65
drag, startPoint x: 151, startPoint y: 68, endPoint x: 222, endPoint y: 70, distance: 71.0
click at [150, 68] on link "Všechny předměty" at bounding box center [121, 73] width 106 height 14
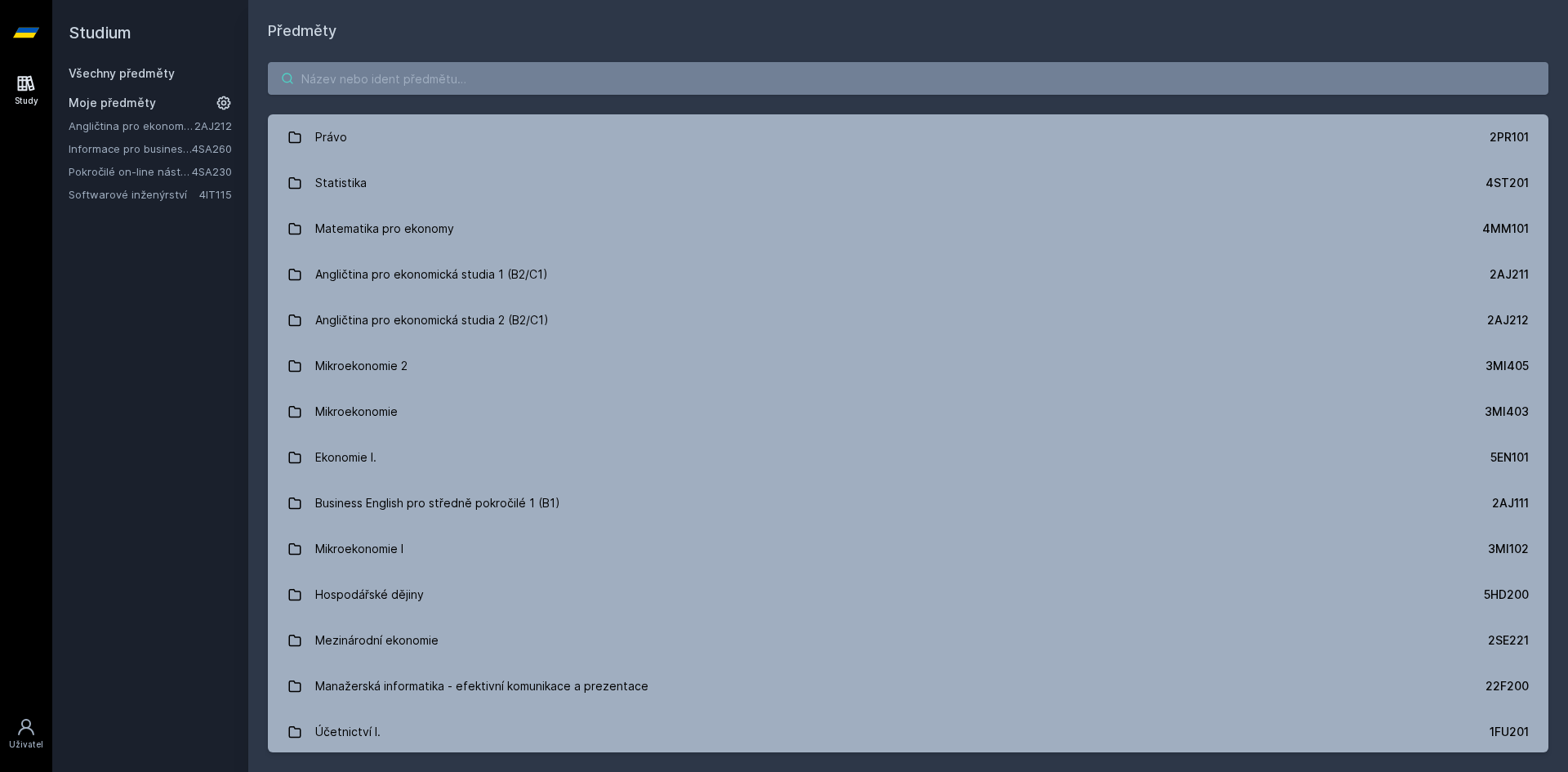
click at [383, 79] on input "search" at bounding box center [908, 78] width 1281 height 33
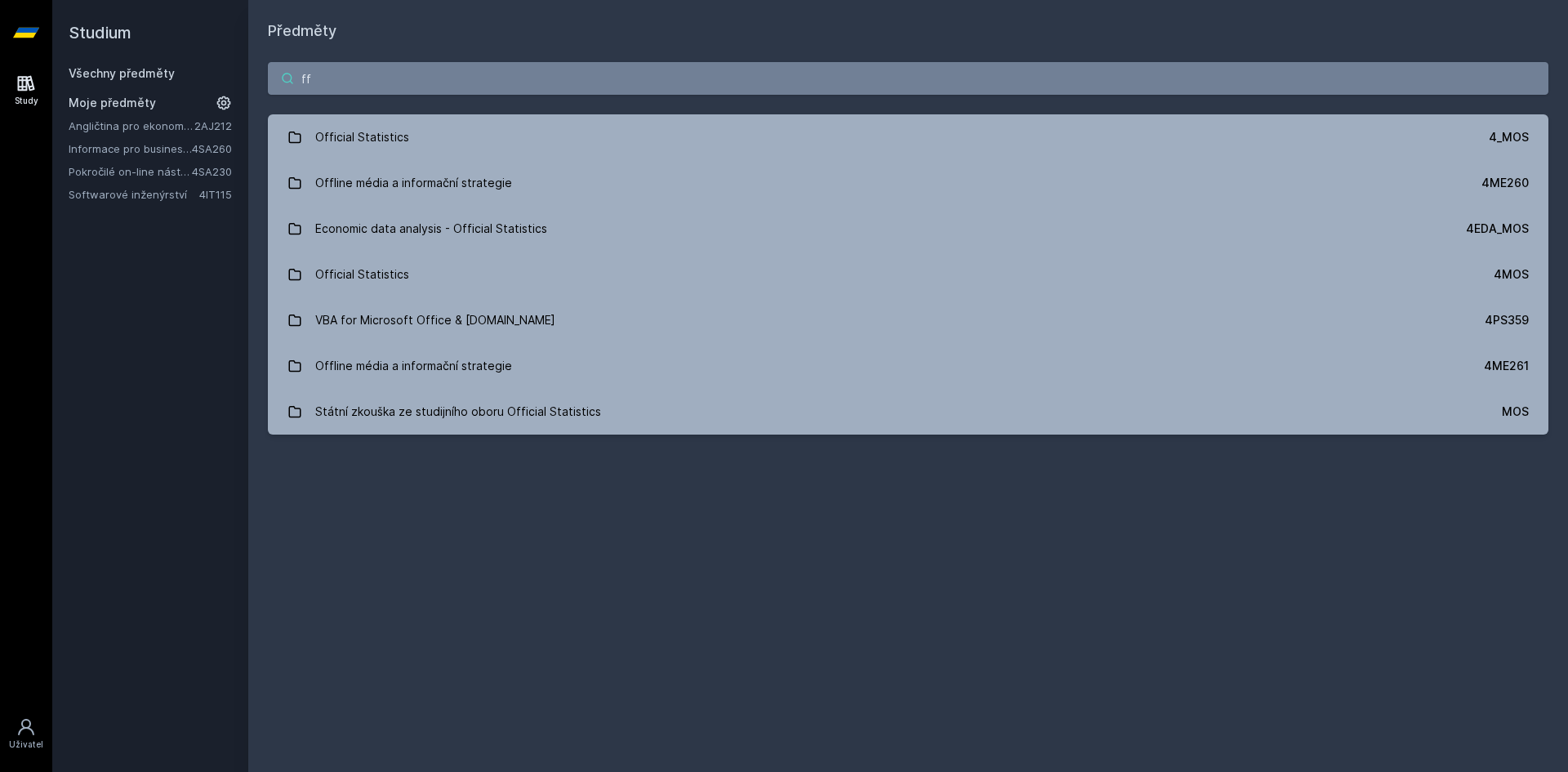
type input "f"
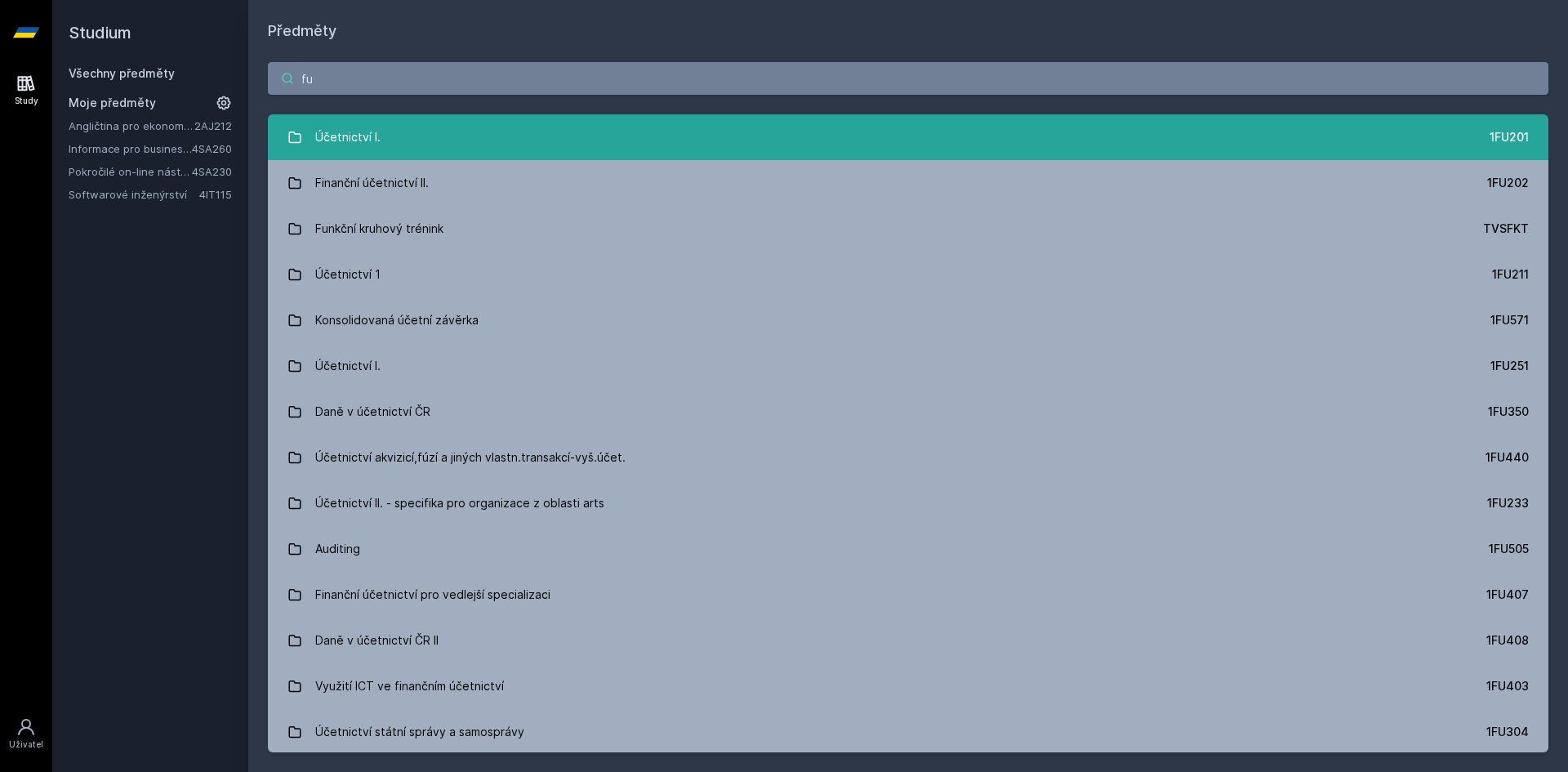
type input "fu"
click at [480, 140] on link "Účetnictví I. 1FU201" at bounding box center [908, 138] width 1281 height 46
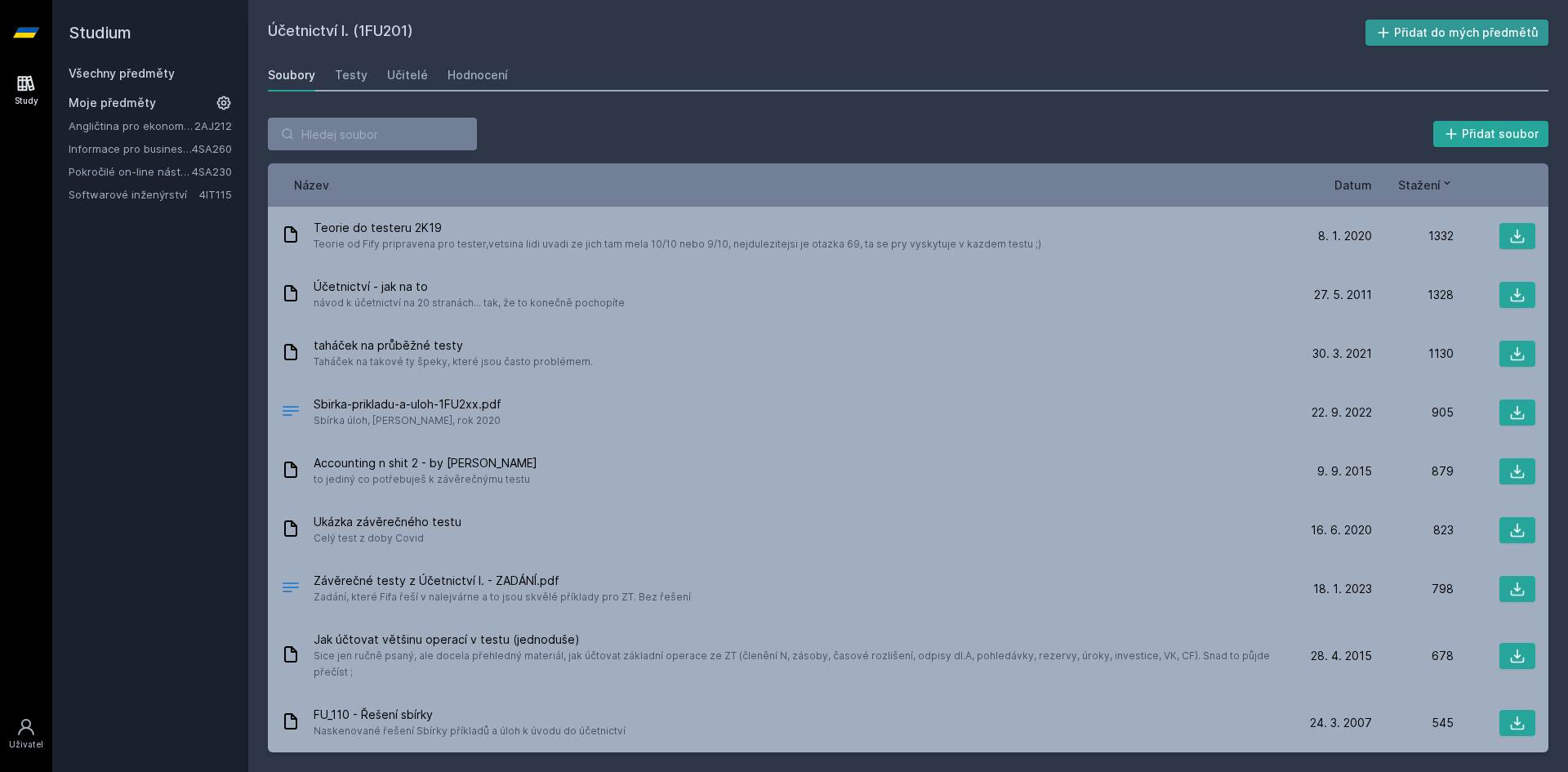
drag, startPoint x: 1435, startPoint y: 26, endPoint x: 1426, endPoint y: 30, distance: 9.8
click at [1434, 26] on button "Přidat do mých předmětů" at bounding box center [1457, 33] width 184 height 26
click at [405, 75] on div "Učitelé" at bounding box center [407, 75] width 41 height 17
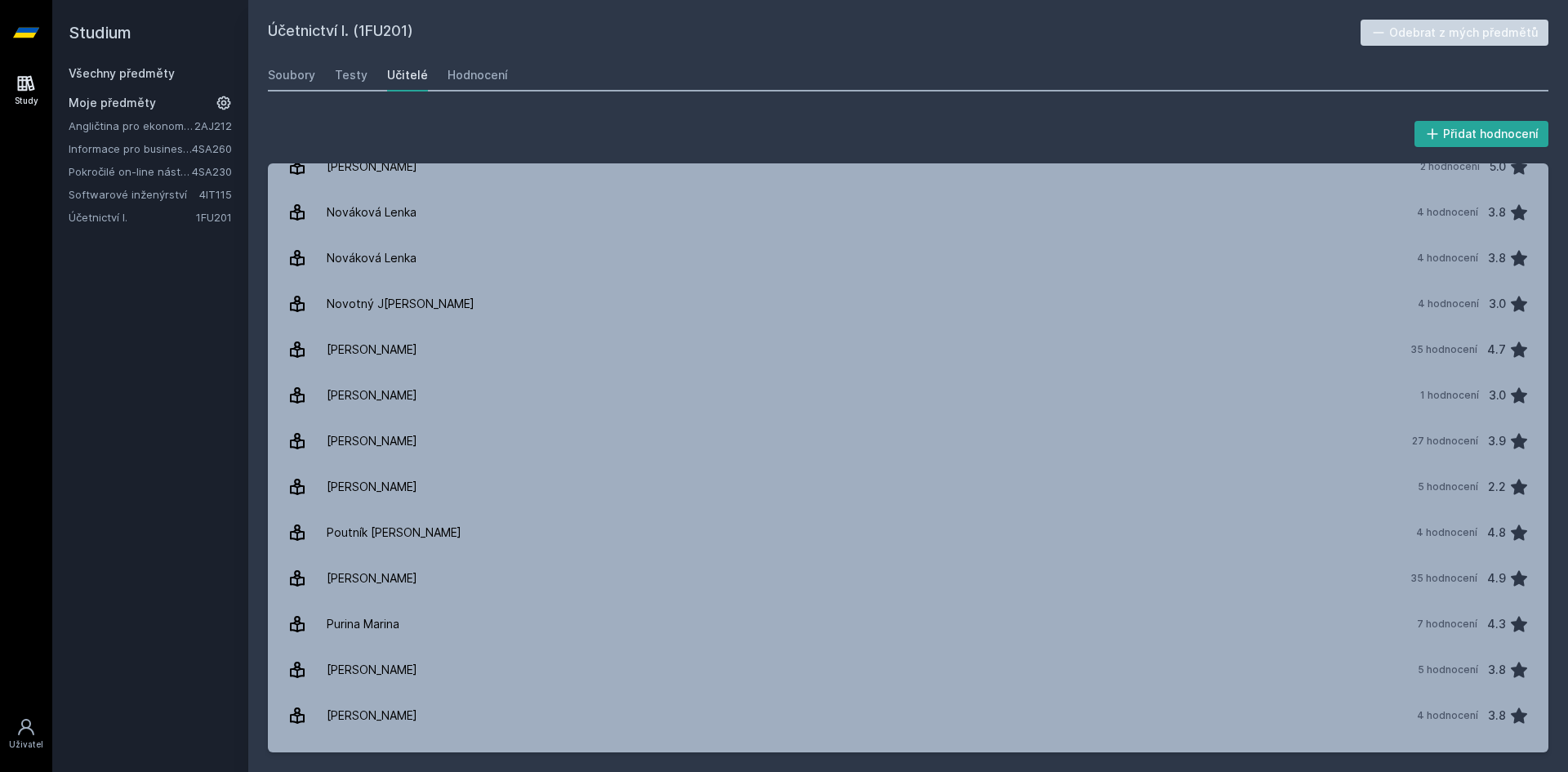
scroll to position [1525, 0]
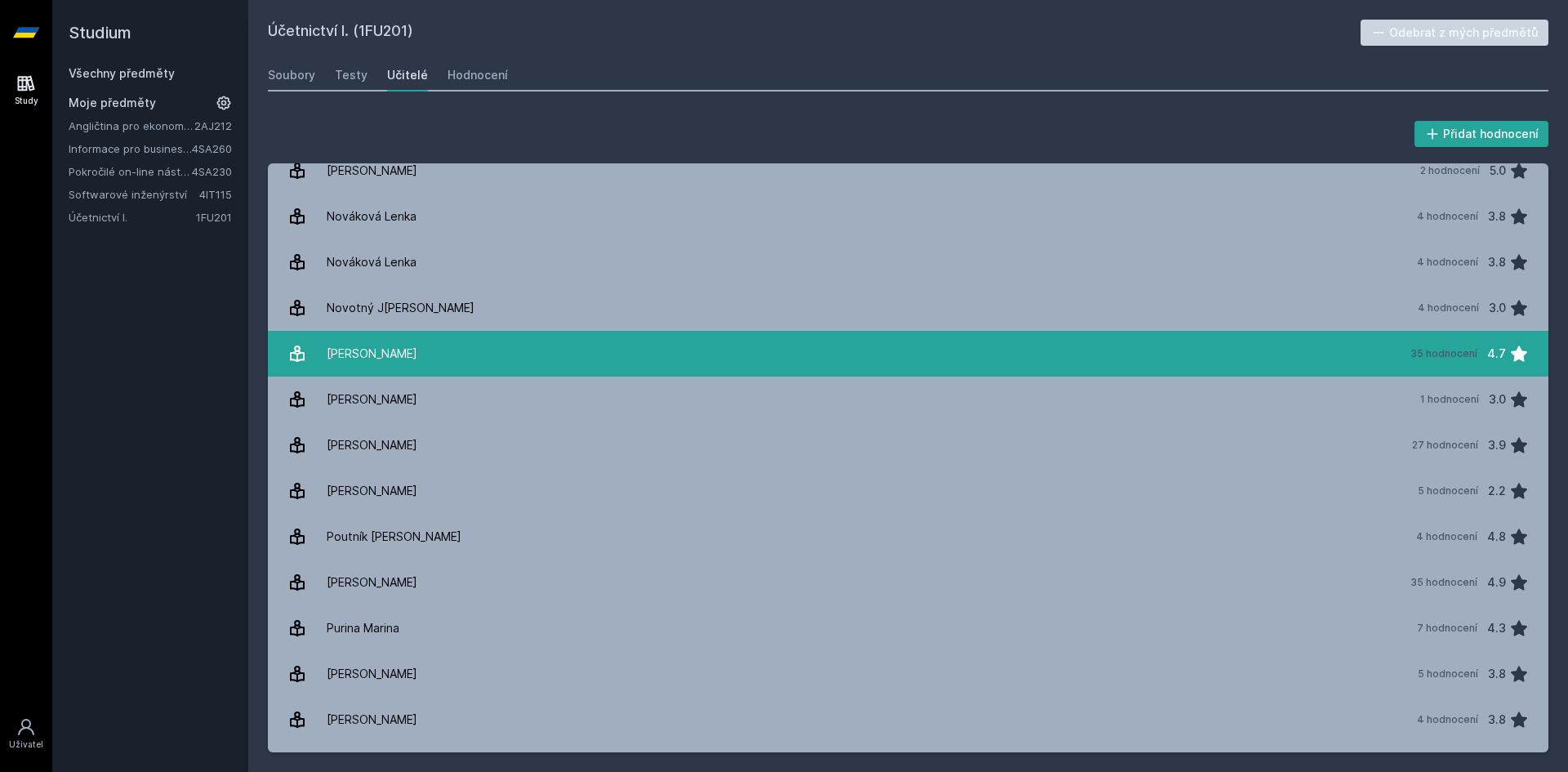
click at [433, 362] on link "[PERSON_NAME] 35 hodnocení 4.7" at bounding box center [908, 353] width 1281 height 46
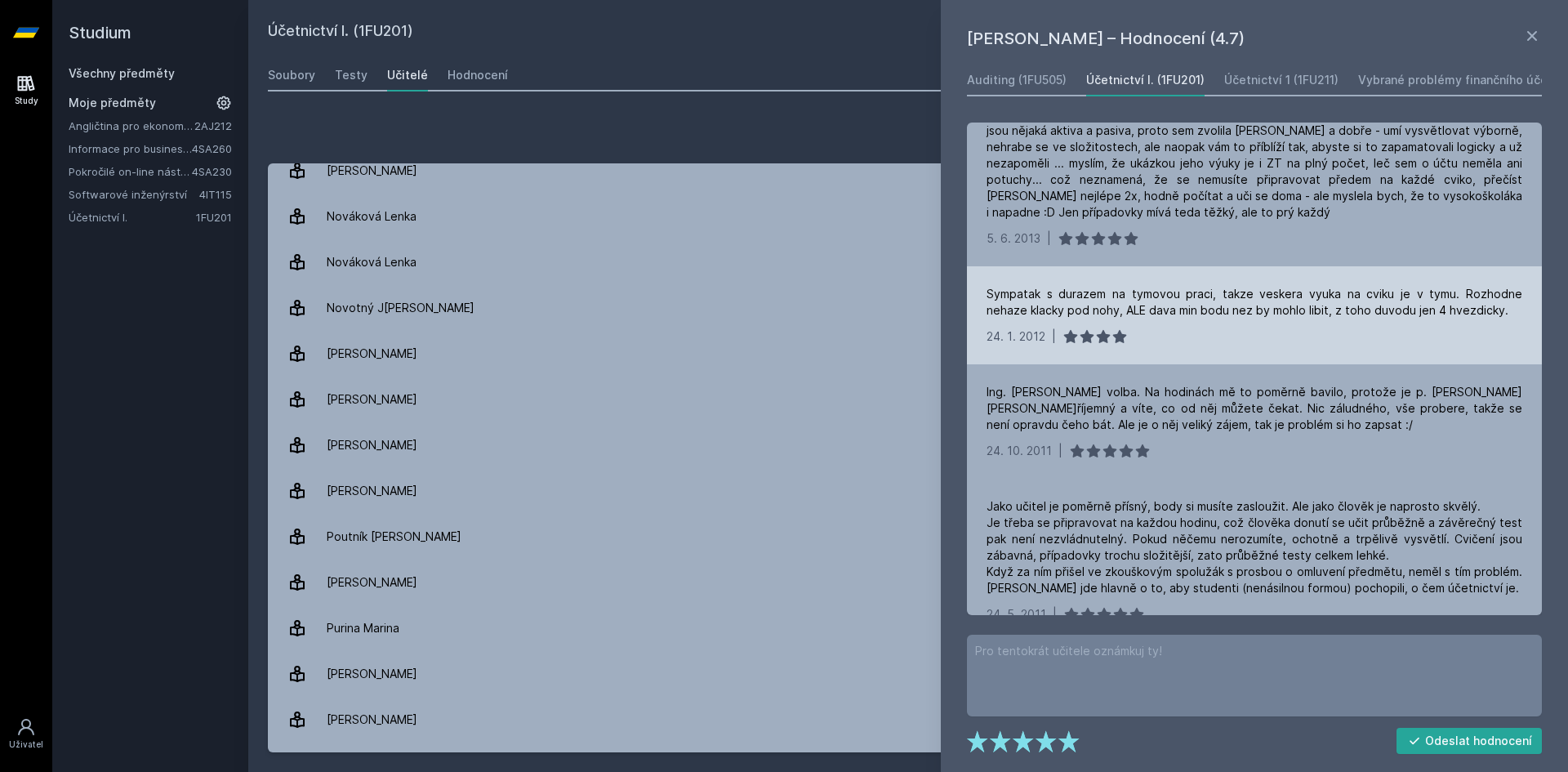
scroll to position [818, 0]
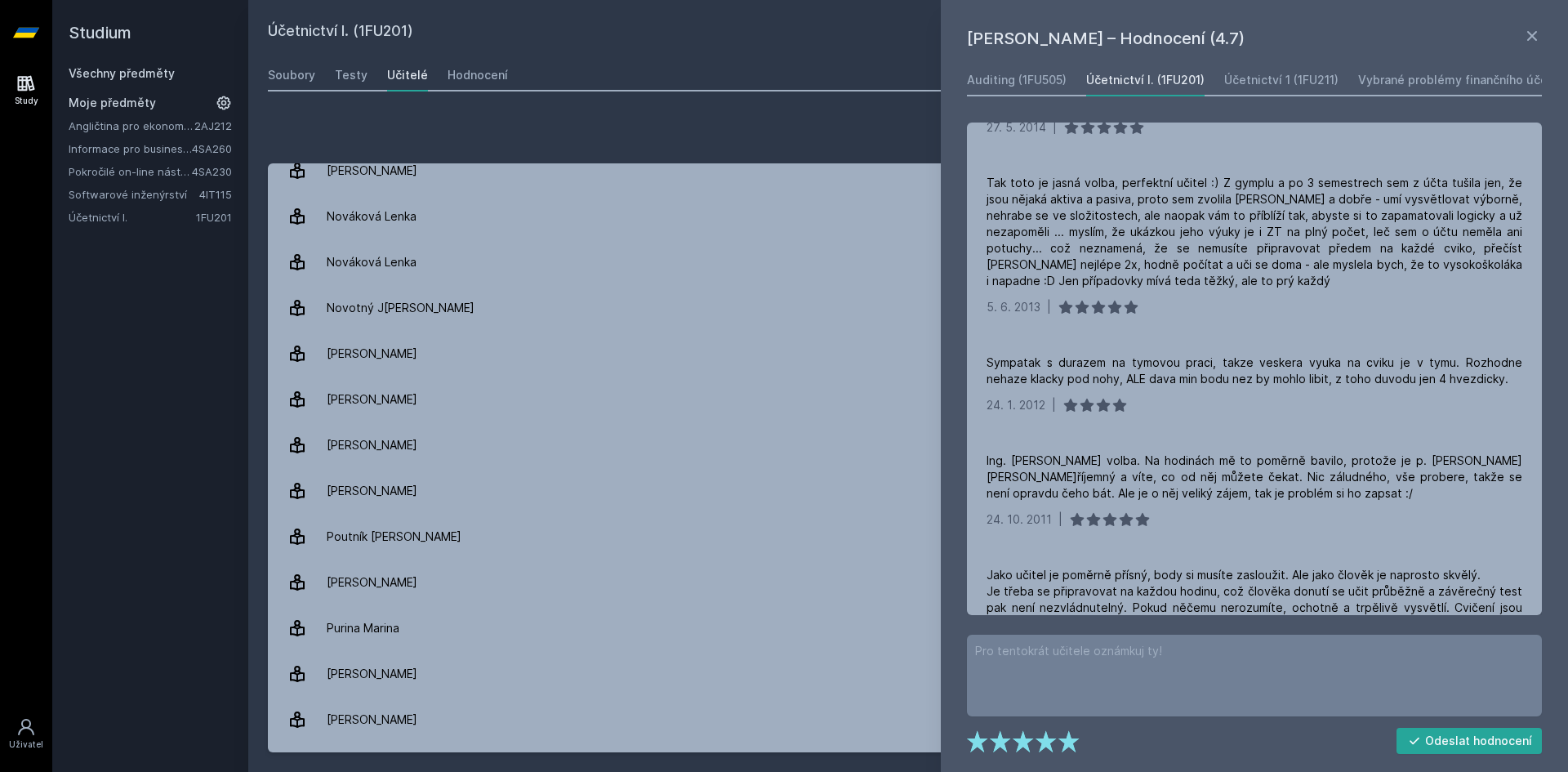
click at [110, 73] on link "Všechny předměty" at bounding box center [121, 73] width 106 height 14
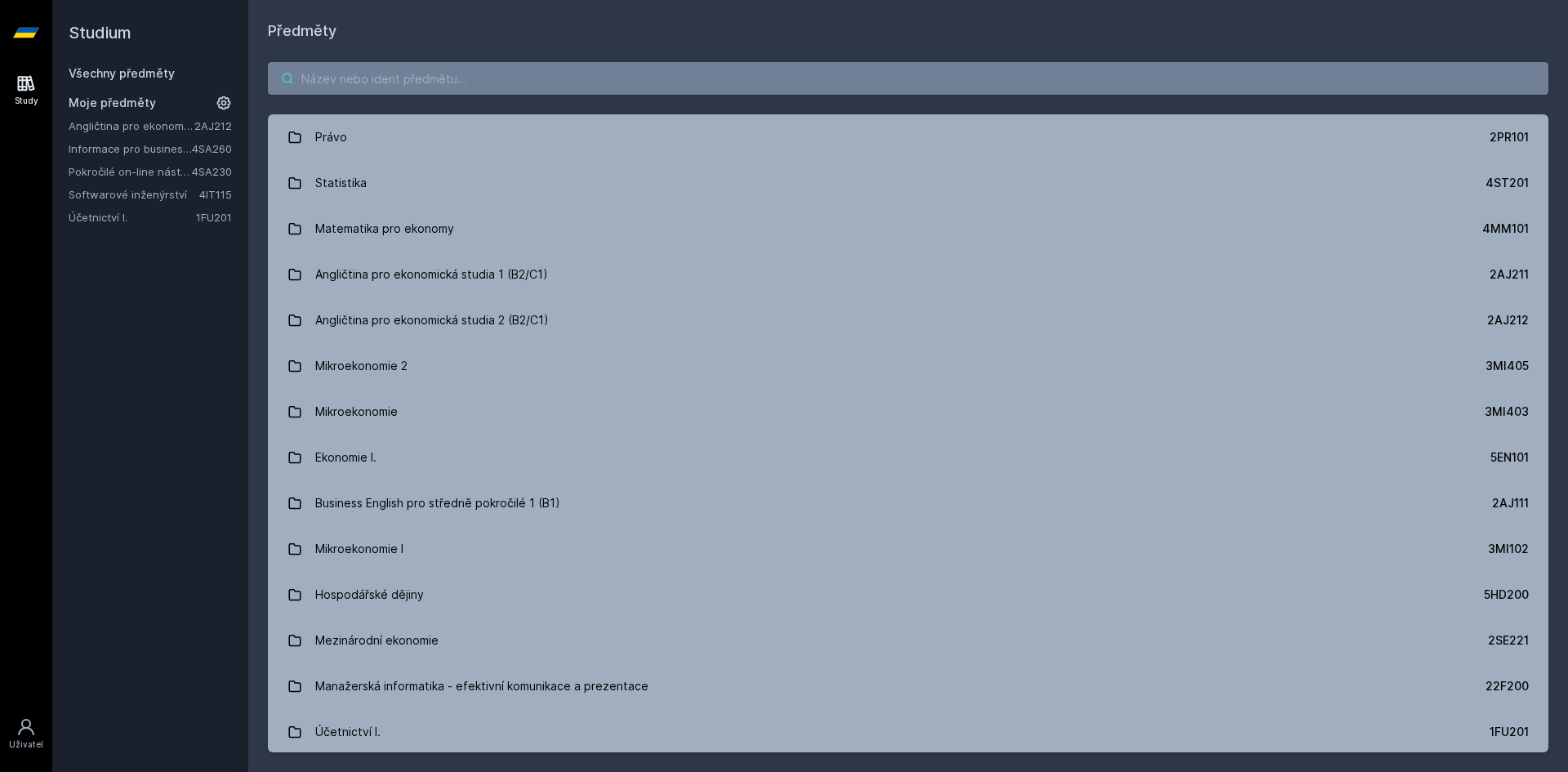
click at [358, 85] on input "search" at bounding box center [908, 78] width 1281 height 33
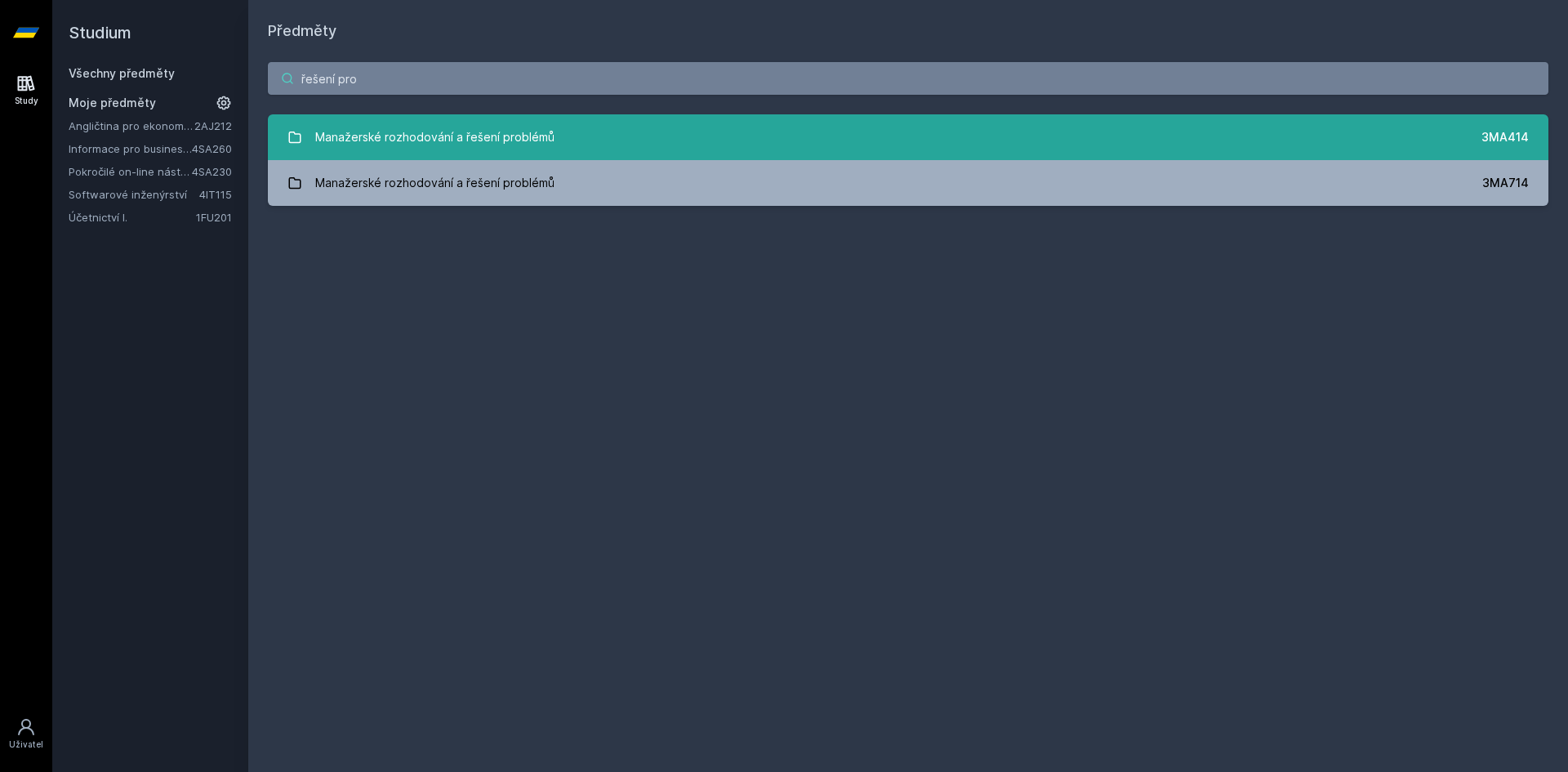
type input "řešení pro"
click at [1030, 126] on link "Manažerské rozhodování a řešení problémů 3MA414" at bounding box center [908, 138] width 1281 height 46
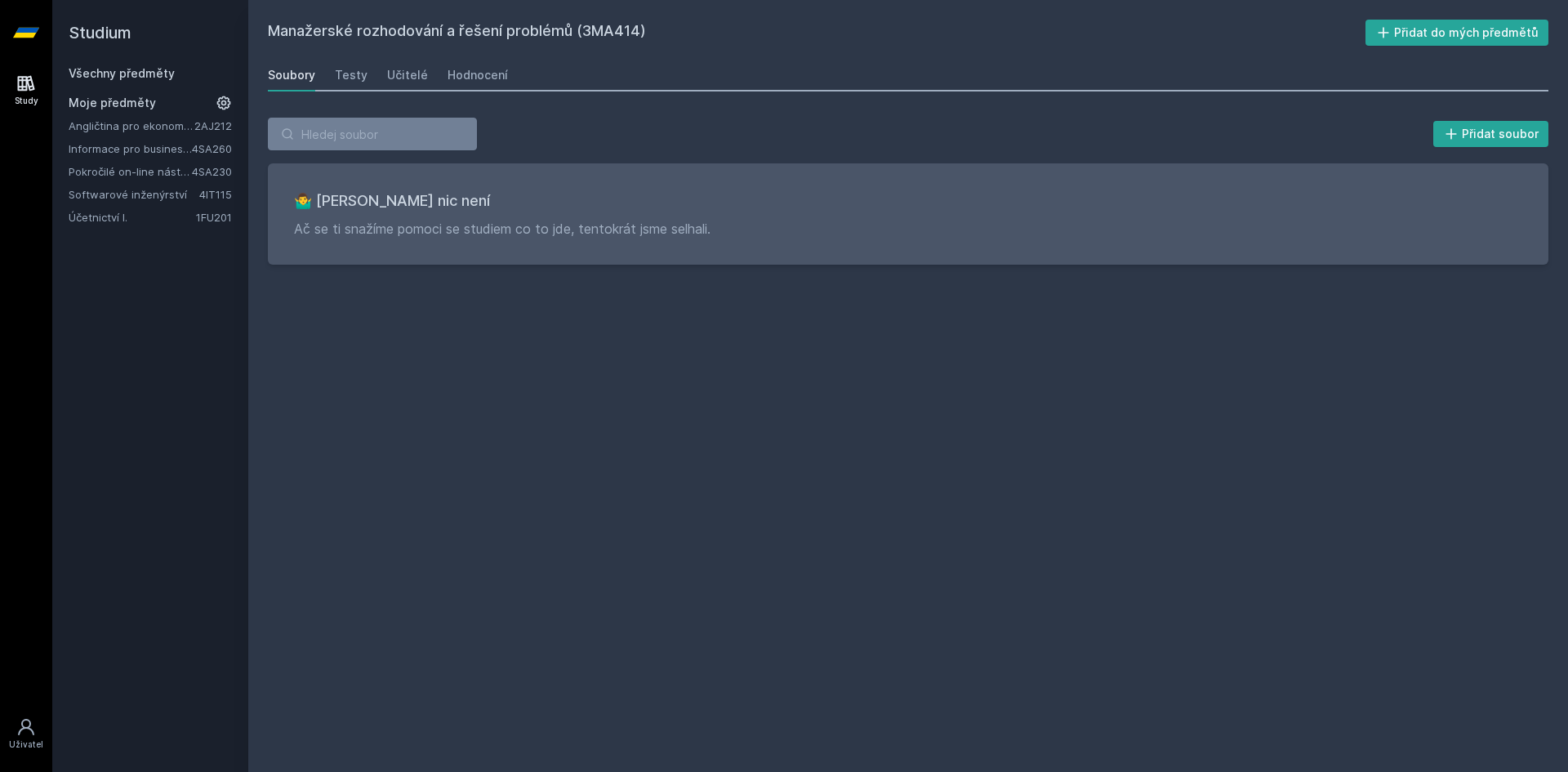
click at [119, 72] on link "Všechny předměty" at bounding box center [121, 73] width 106 height 14
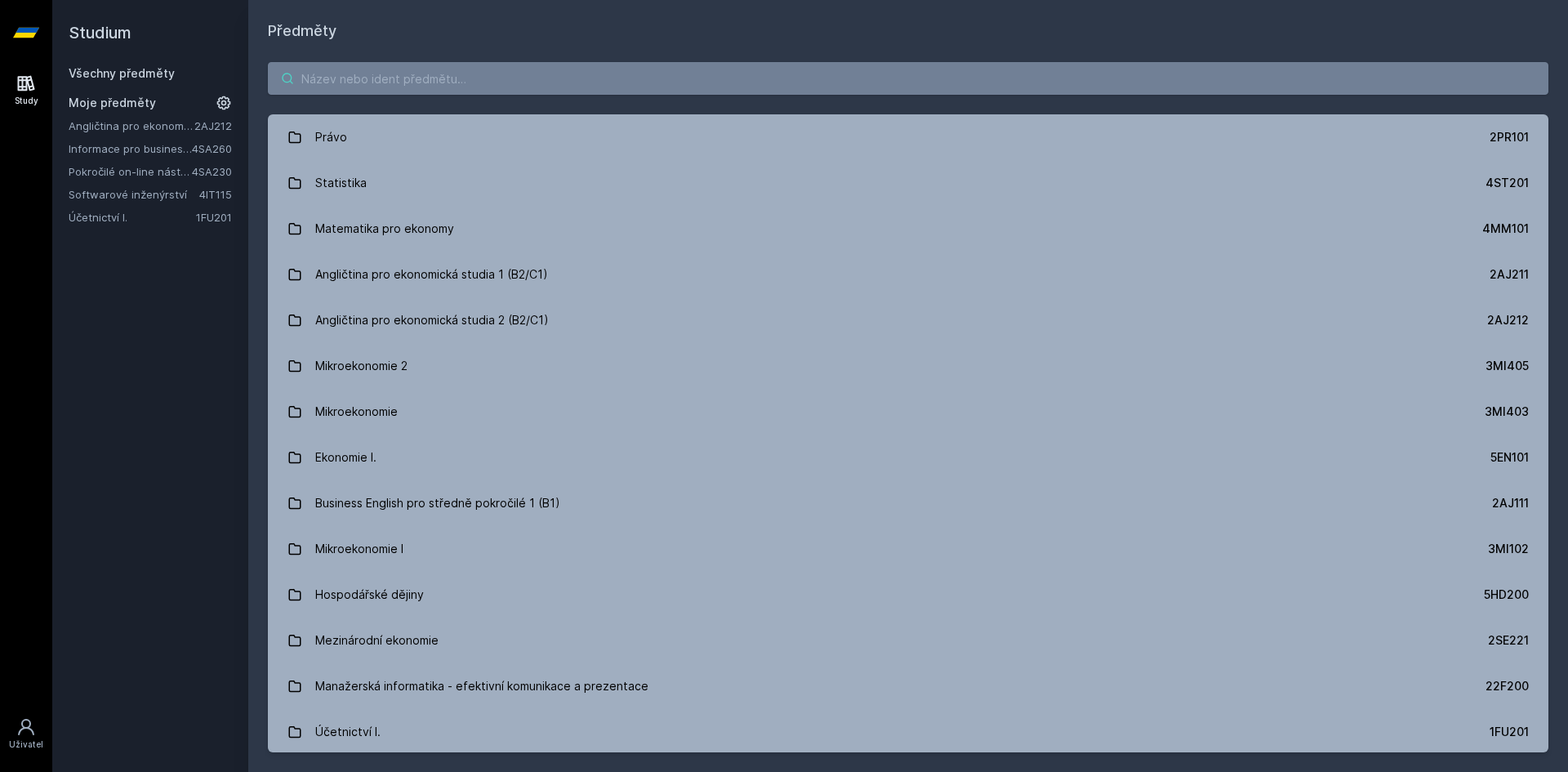
click at [349, 73] on input "search" at bounding box center [908, 78] width 1281 height 33
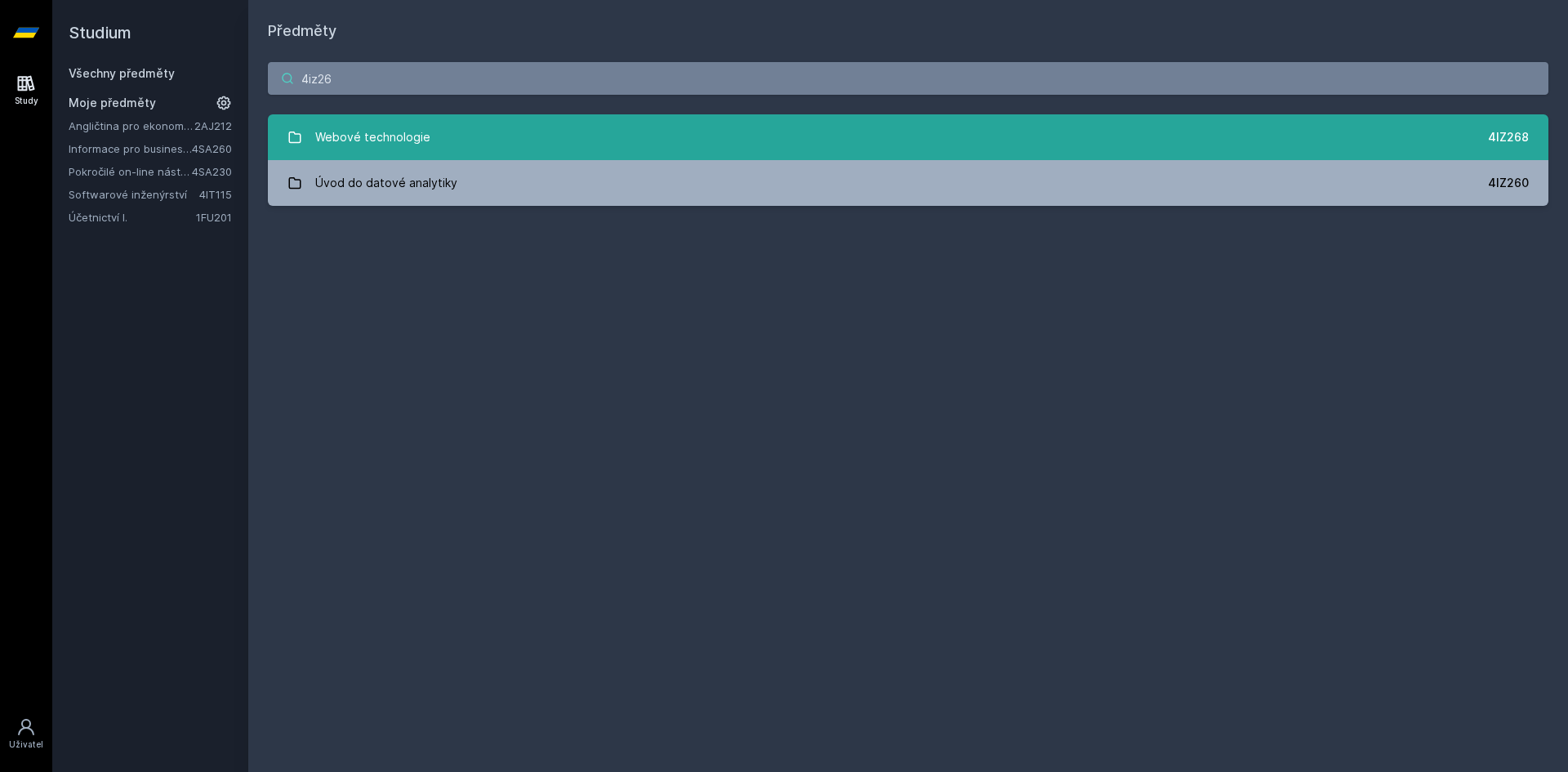
type input "4iz26"
click at [444, 120] on link "Webové technologie 4IZ268" at bounding box center [908, 138] width 1281 height 46
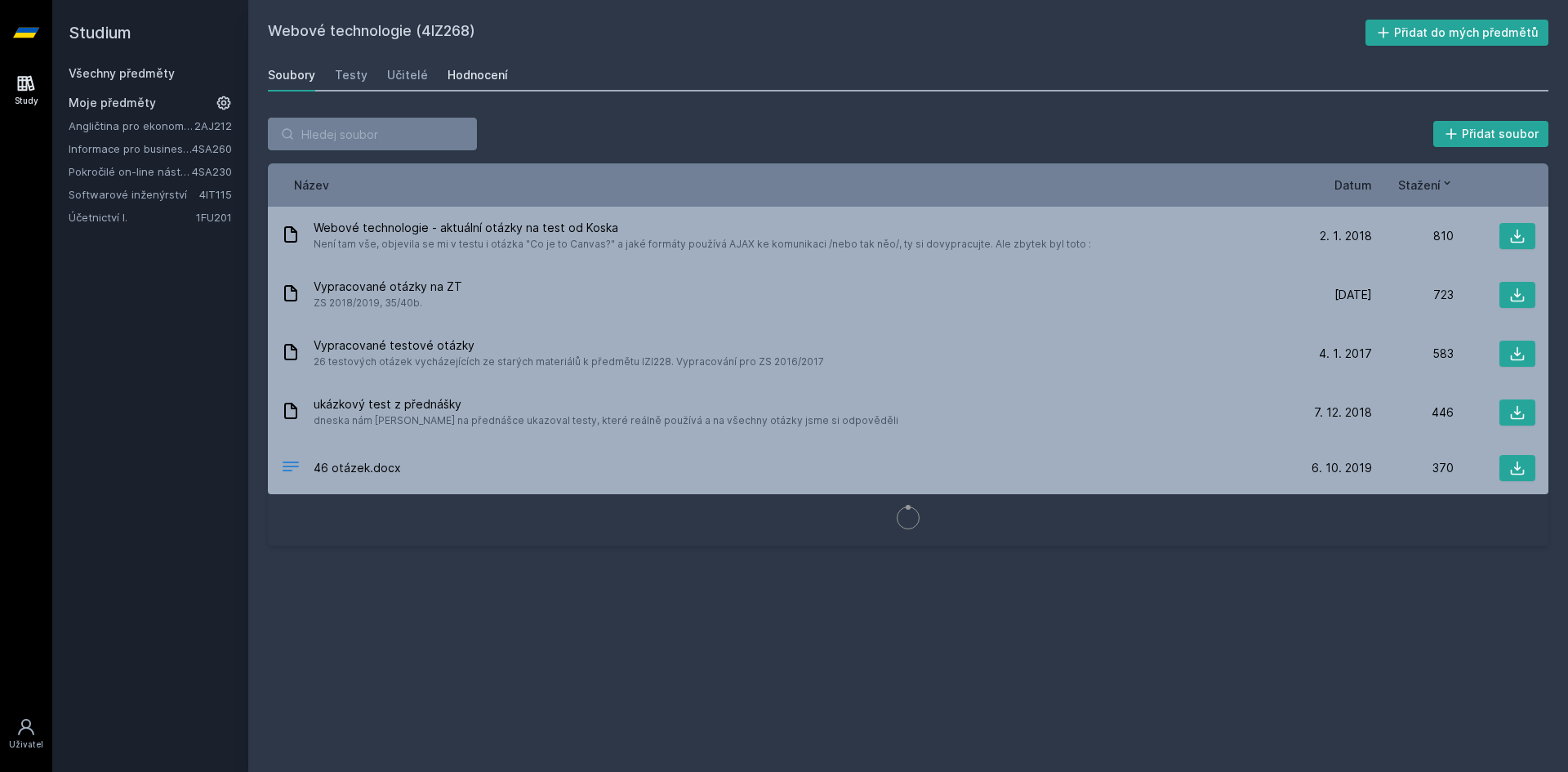
click at [471, 75] on div "Hodnocení" at bounding box center [477, 75] width 60 height 17
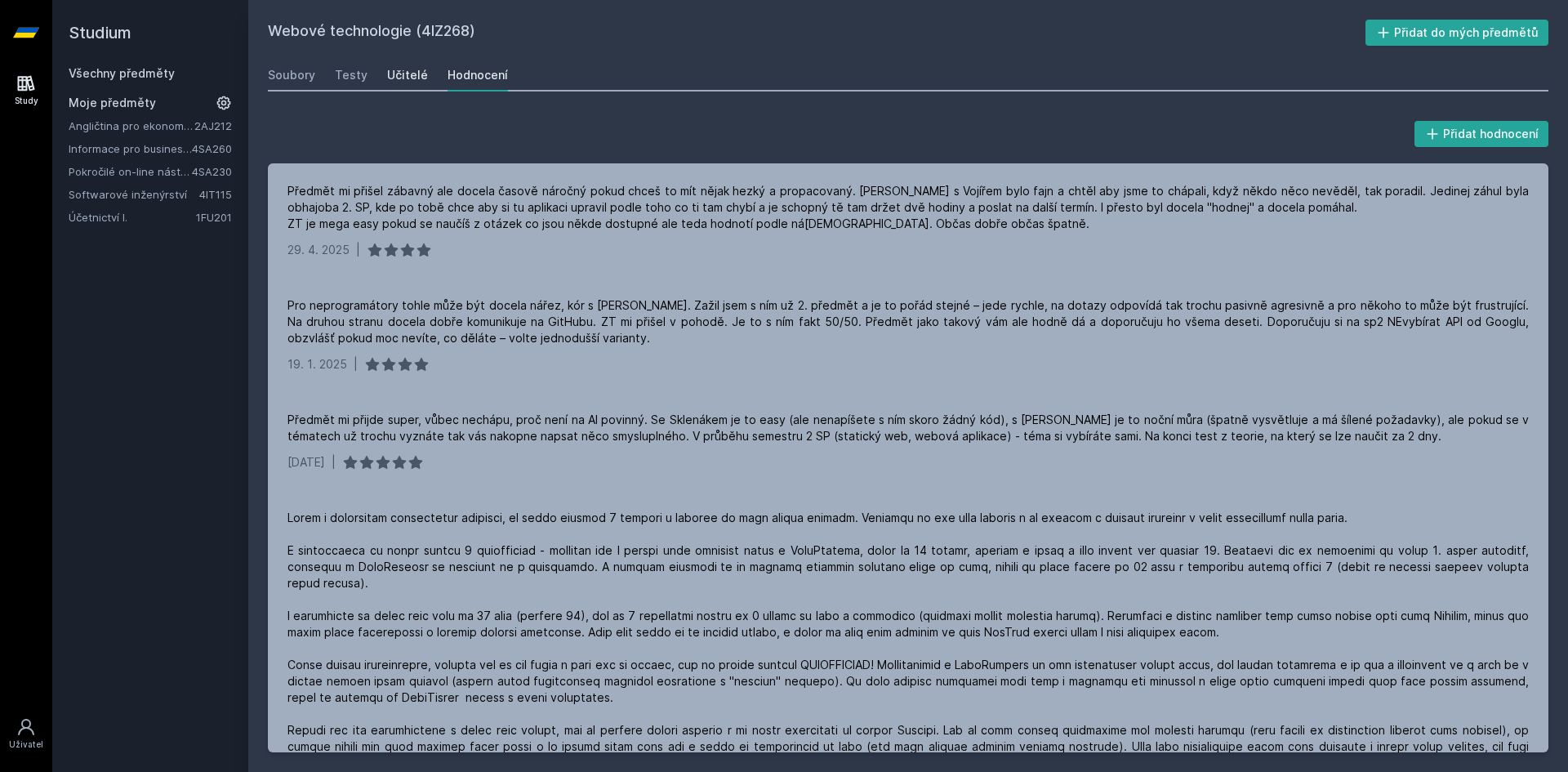
click at [405, 81] on div "Učitelé" at bounding box center [407, 75] width 41 height 17
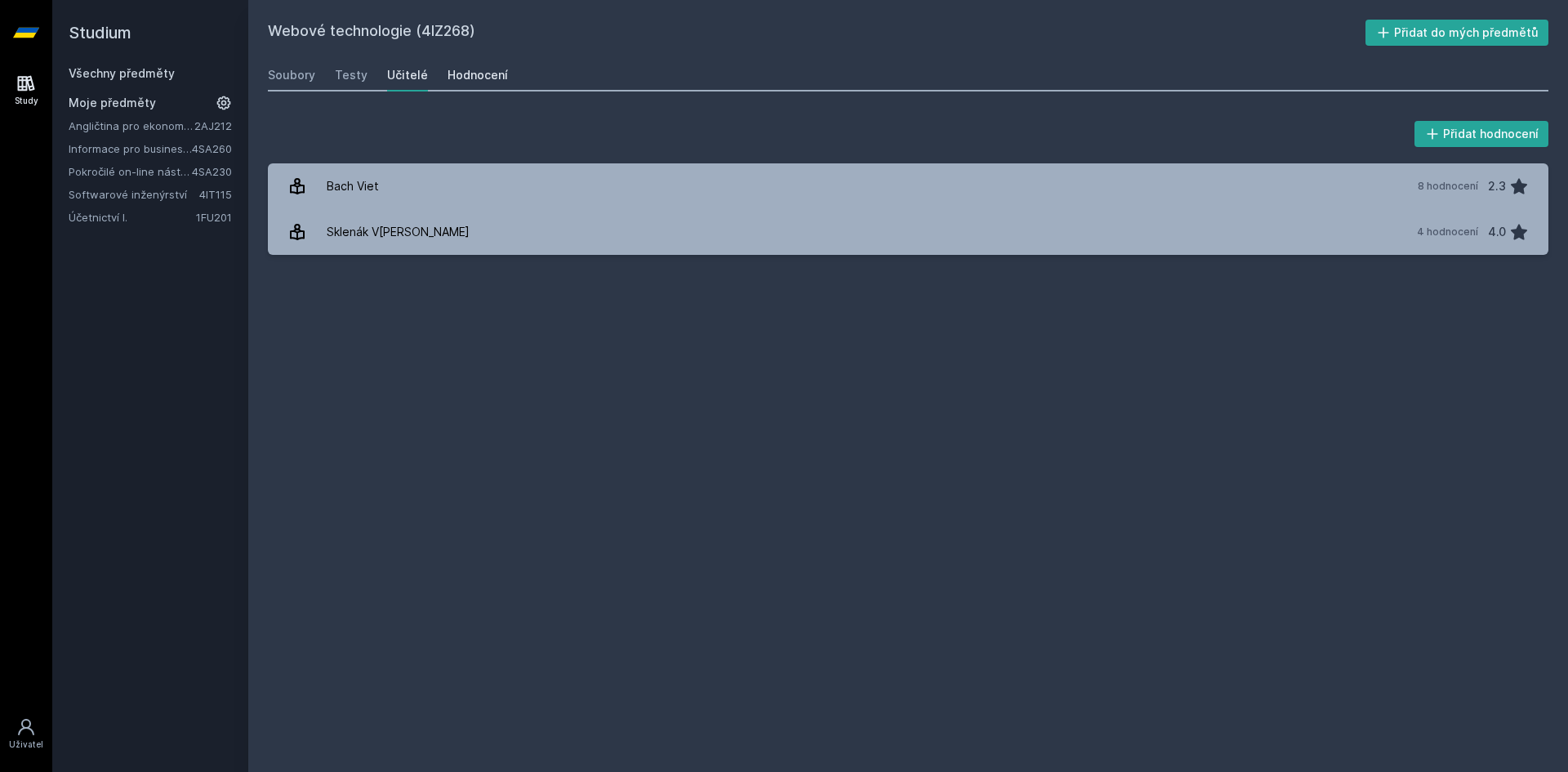
click at [450, 83] on link "Hodnocení" at bounding box center [477, 74] width 60 height 33
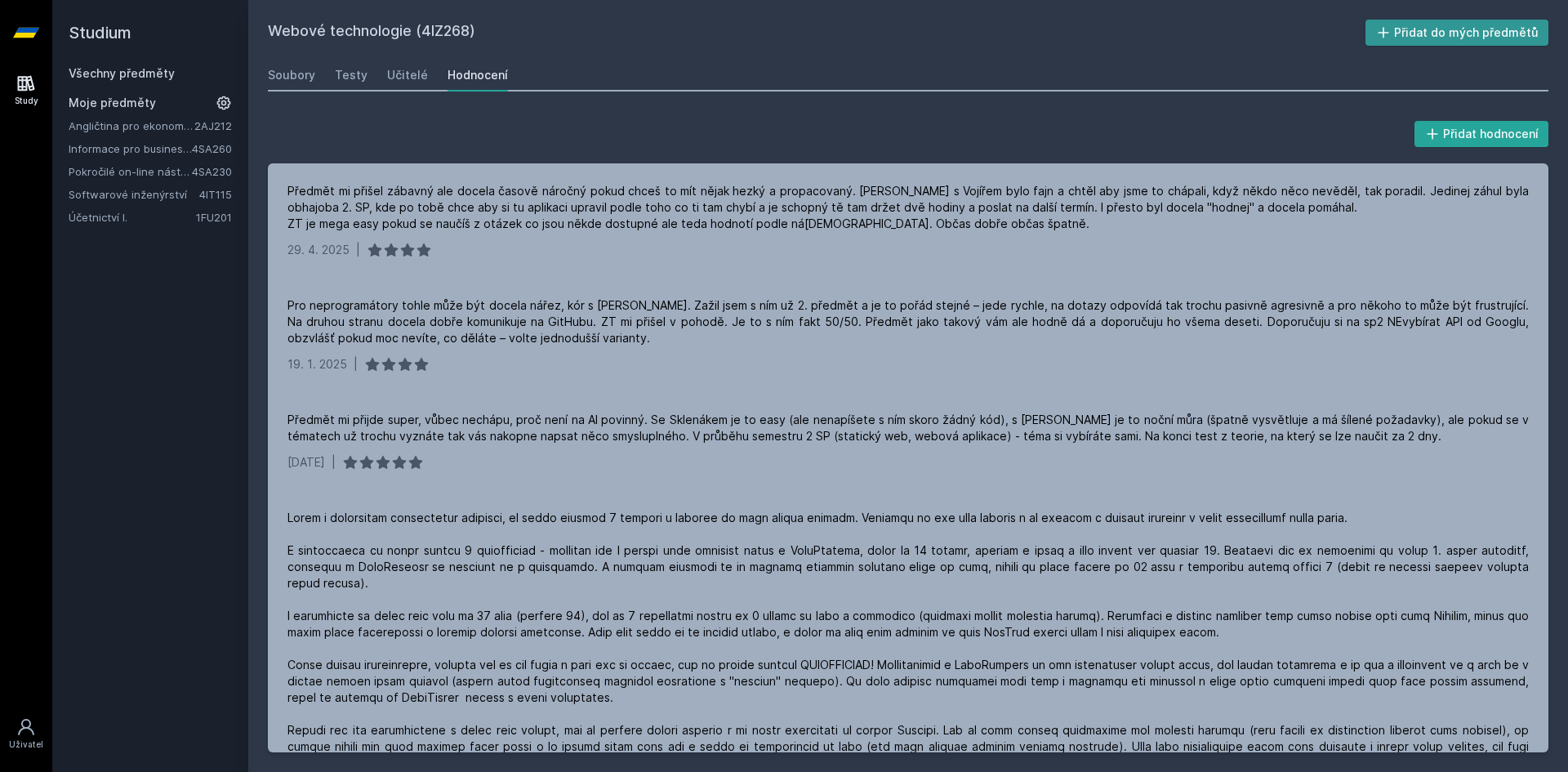
click at [1489, 40] on button "Přidat do mých předmětů" at bounding box center [1457, 33] width 184 height 26
click at [151, 65] on div "Všechny předměty" at bounding box center [149, 73] width 163 height 17
click at [111, 72] on link "Všechny předměty" at bounding box center [121, 73] width 106 height 14
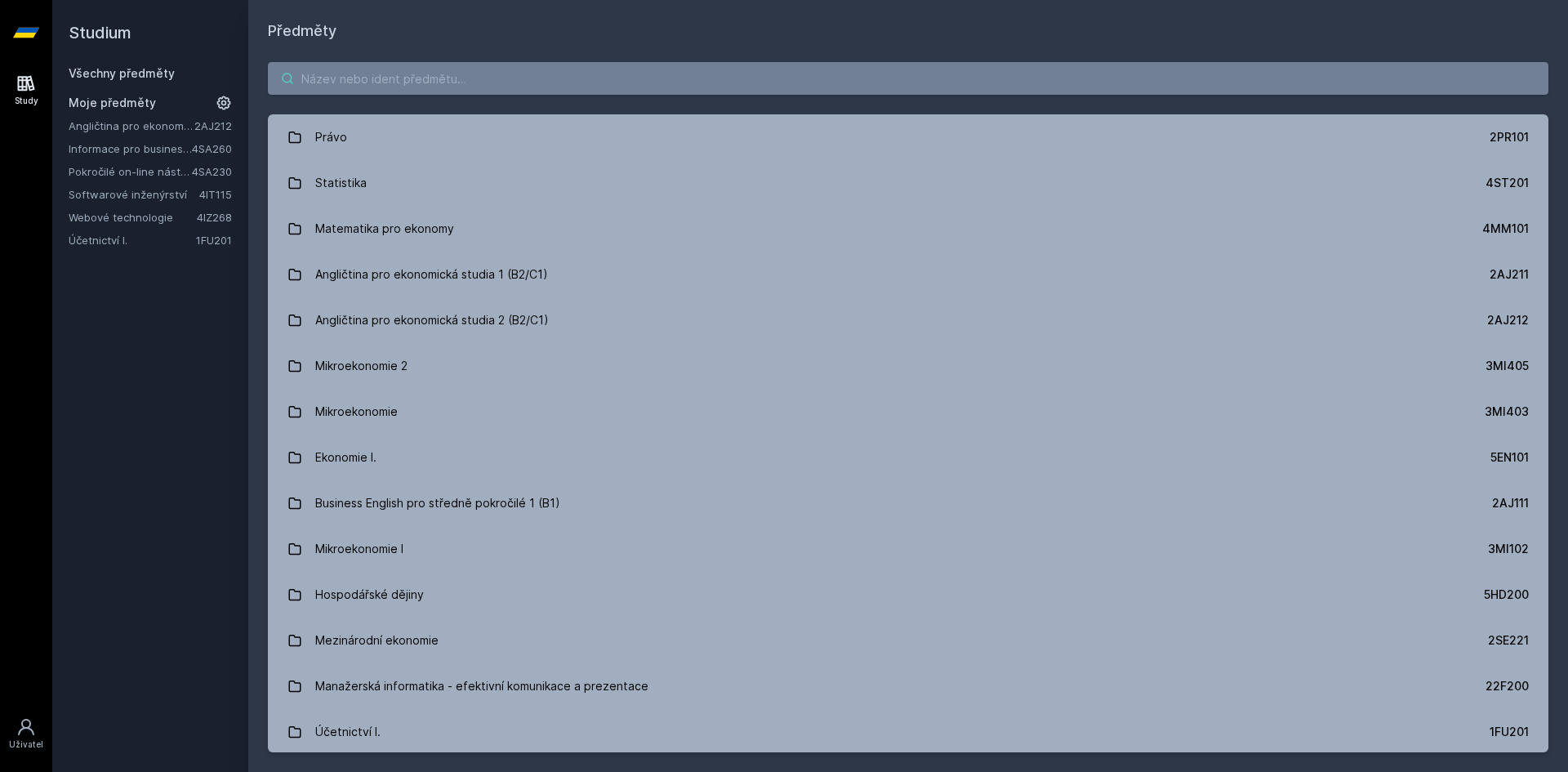
click at [397, 74] on input "search" at bounding box center [908, 78] width 1281 height 33
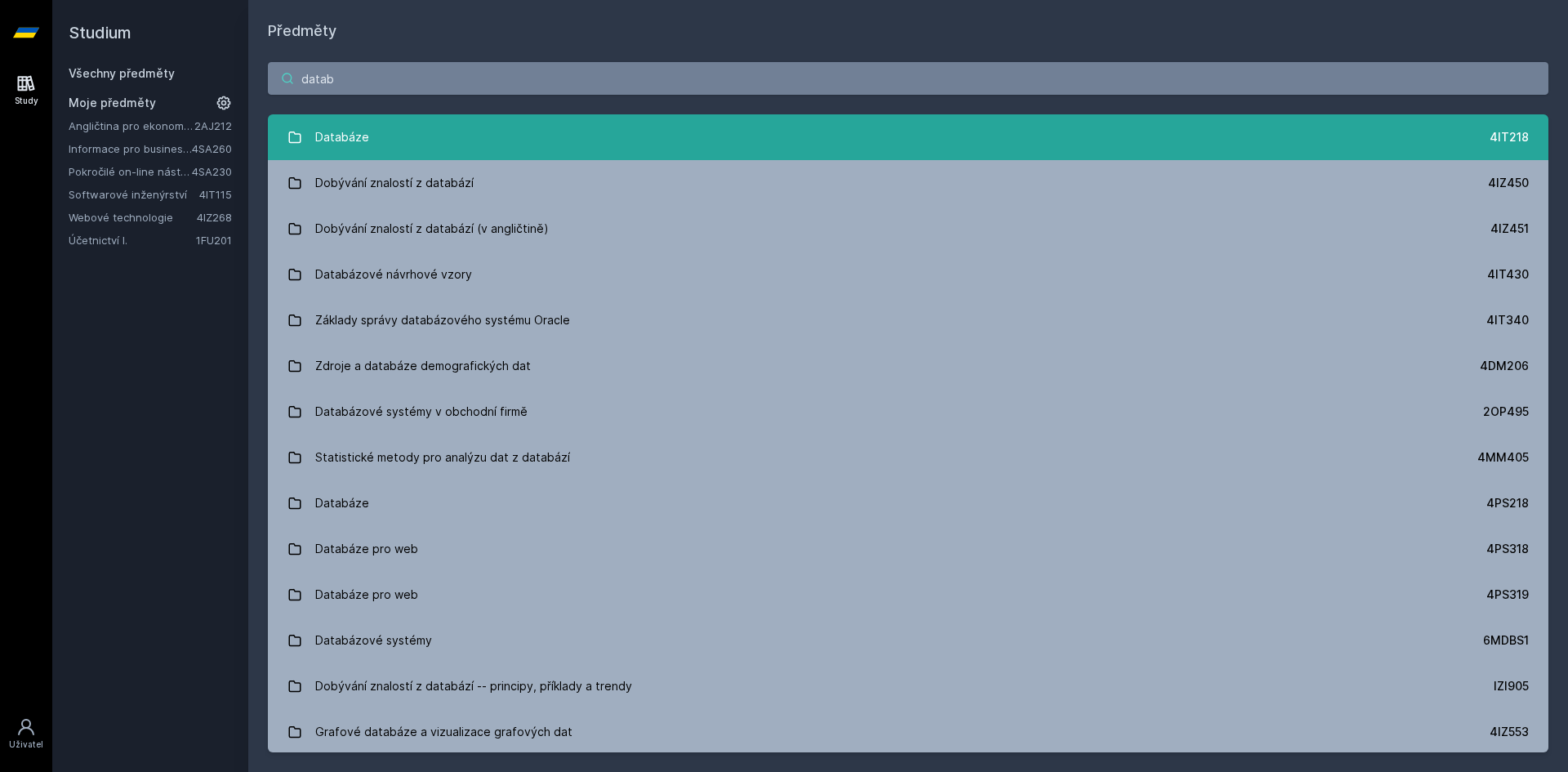
type input "datab"
click at [460, 128] on link "Databáze 4IT218" at bounding box center [908, 138] width 1281 height 46
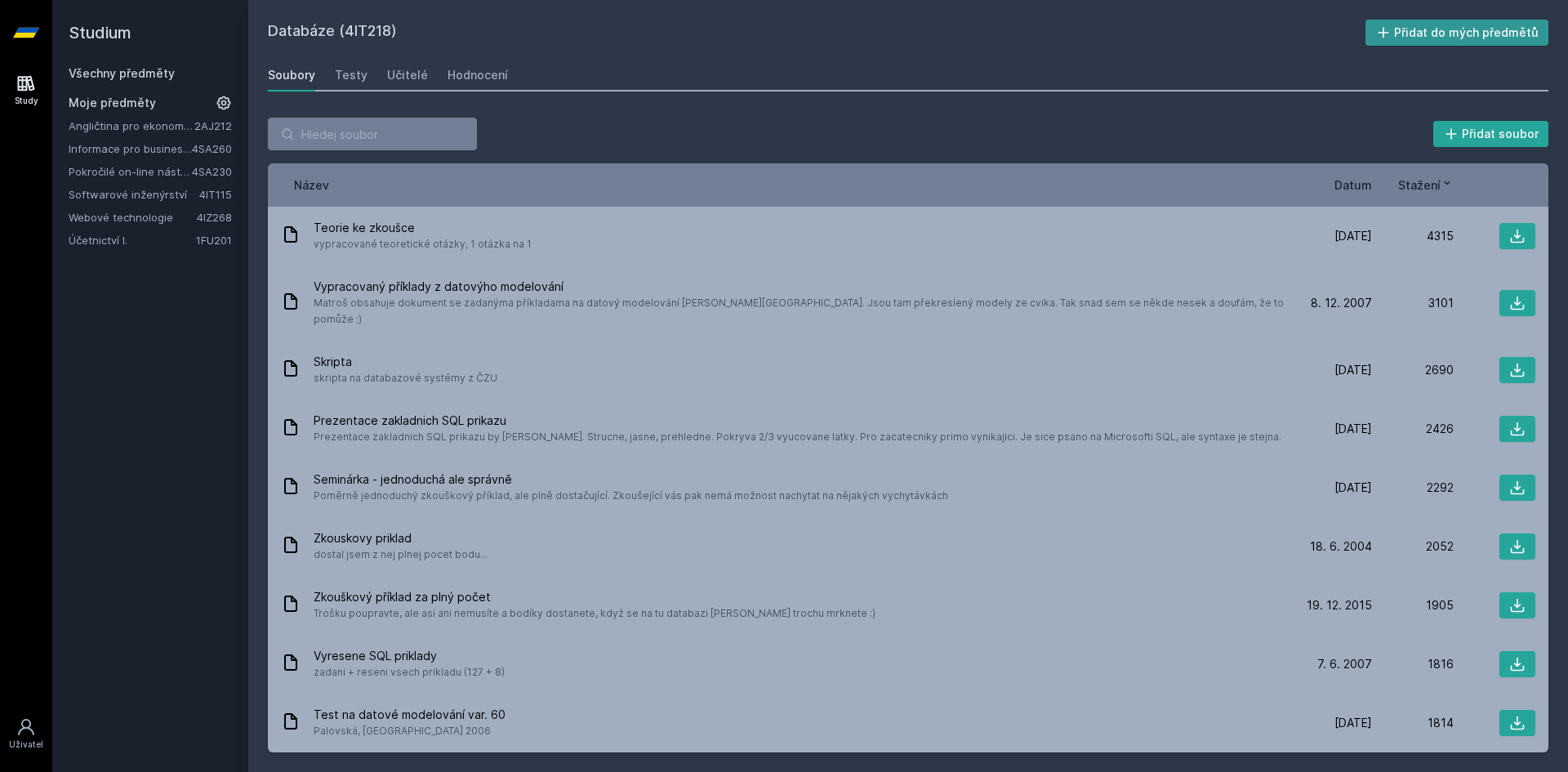
click at [1462, 31] on button "Přidat do mých předmětů" at bounding box center [1457, 33] width 184 height 26
click at [408, 72] on div "Učitelé" at bounding box center [407, 75] width 41 height 17
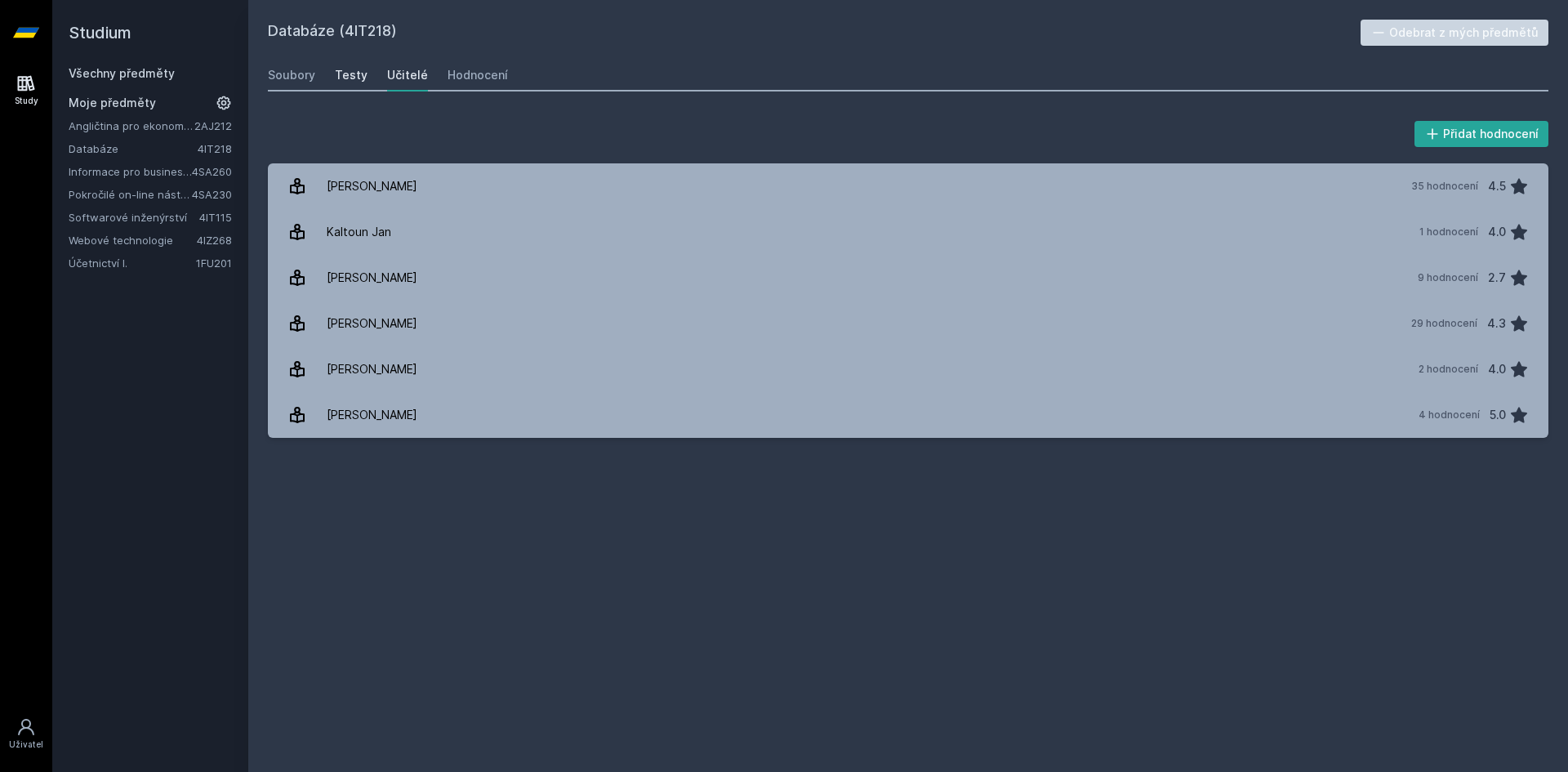
drag, startPoint x: 364, startPoint y: 67, endPoint x: 355, endPoint y: 74, distance: 11.4
click at [364, 67] on div "Soubory Testy Učitelé Hodnocení" at bounding box center [908, 74] width 1281 height 33
click at [354, 76] on div "Testy" at bounding box center [351, 75] width 33 height 17
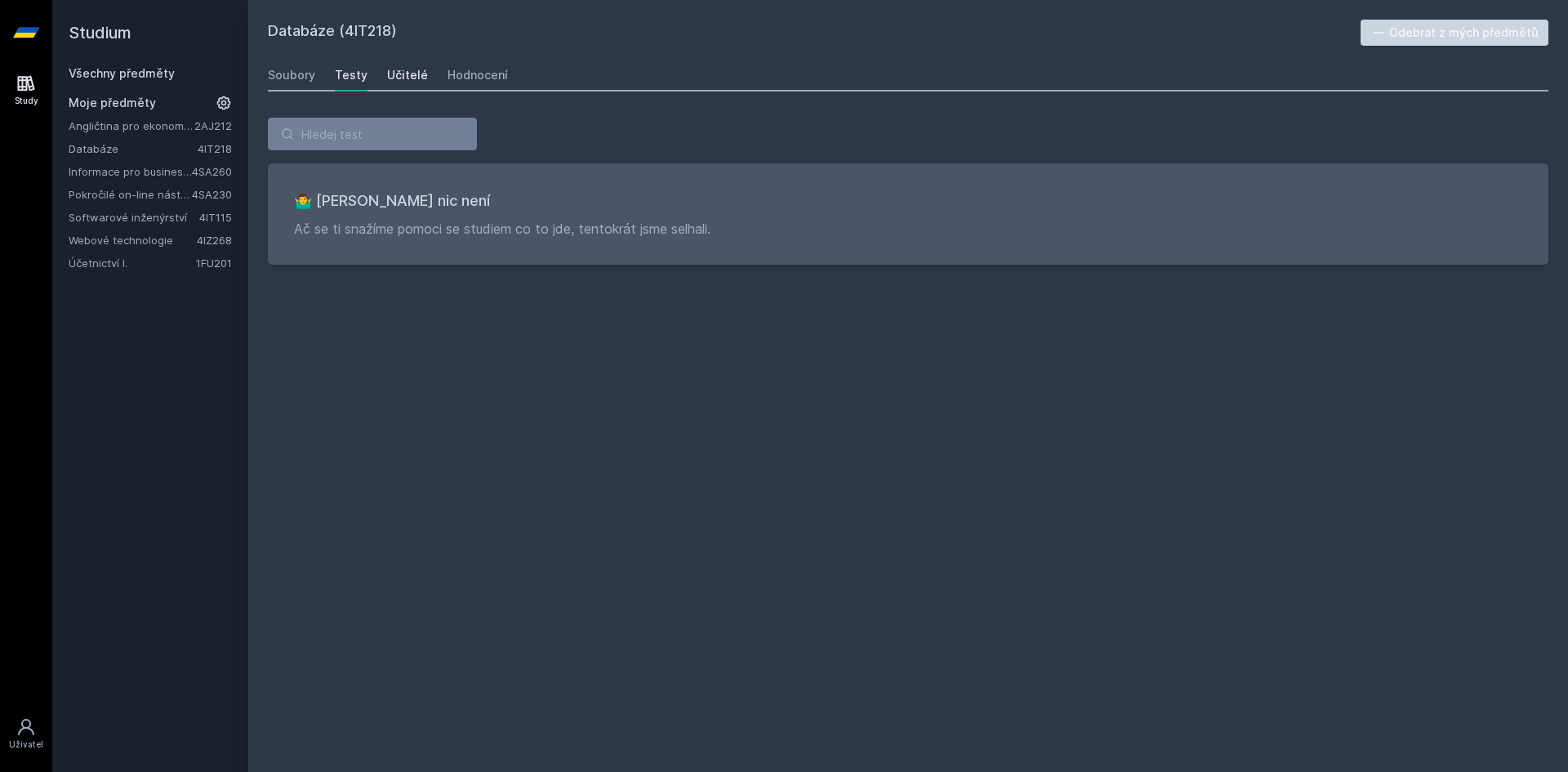
click at [399, 74] on div "Učitelé" at bounding box center [407, 75] width 41 height 17
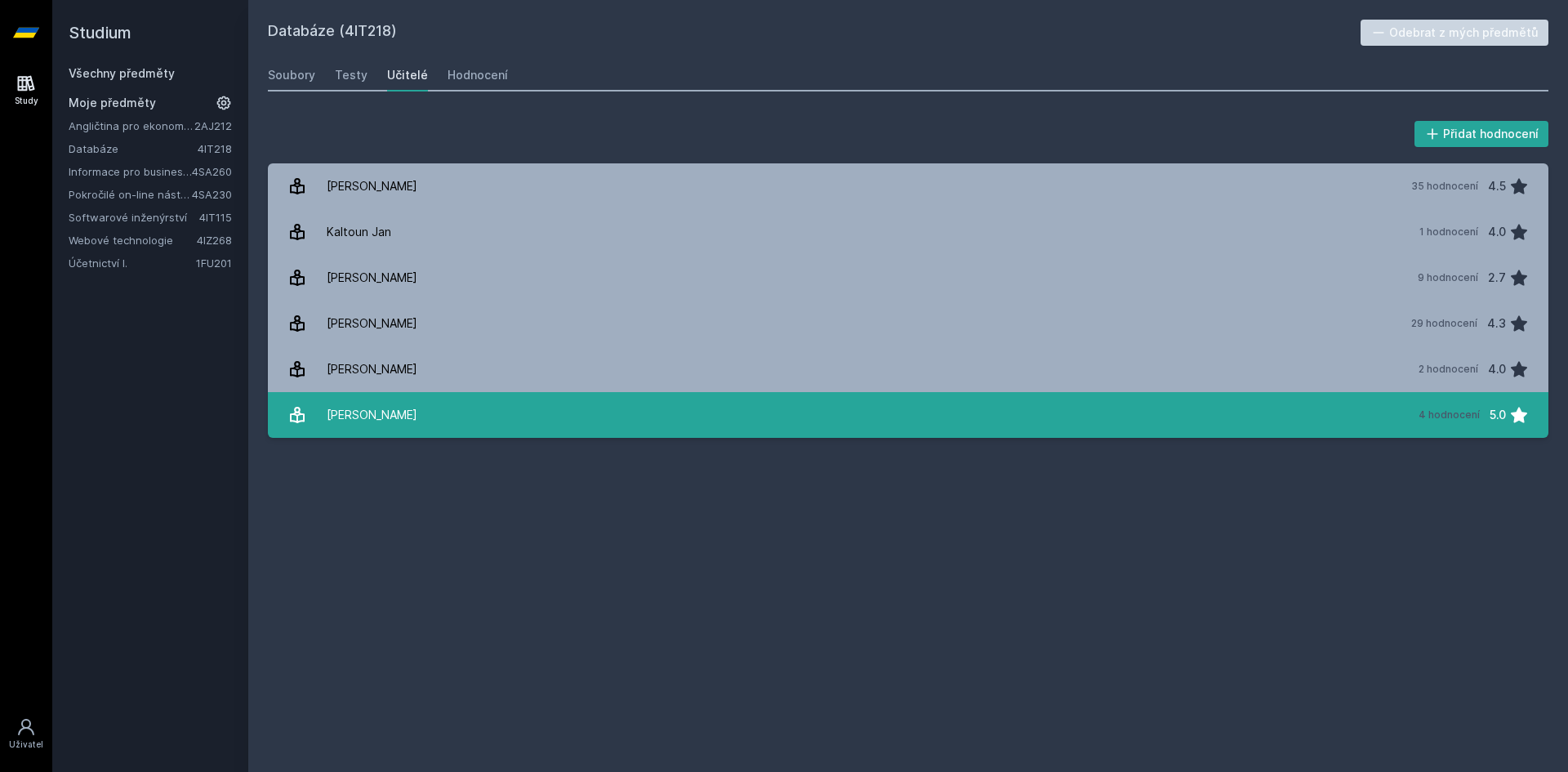
click at [394, 408] on link "[PERSON_NAME] 4 hodnocení 5.0" at bounding box center [908, 415] width 1281 height 46
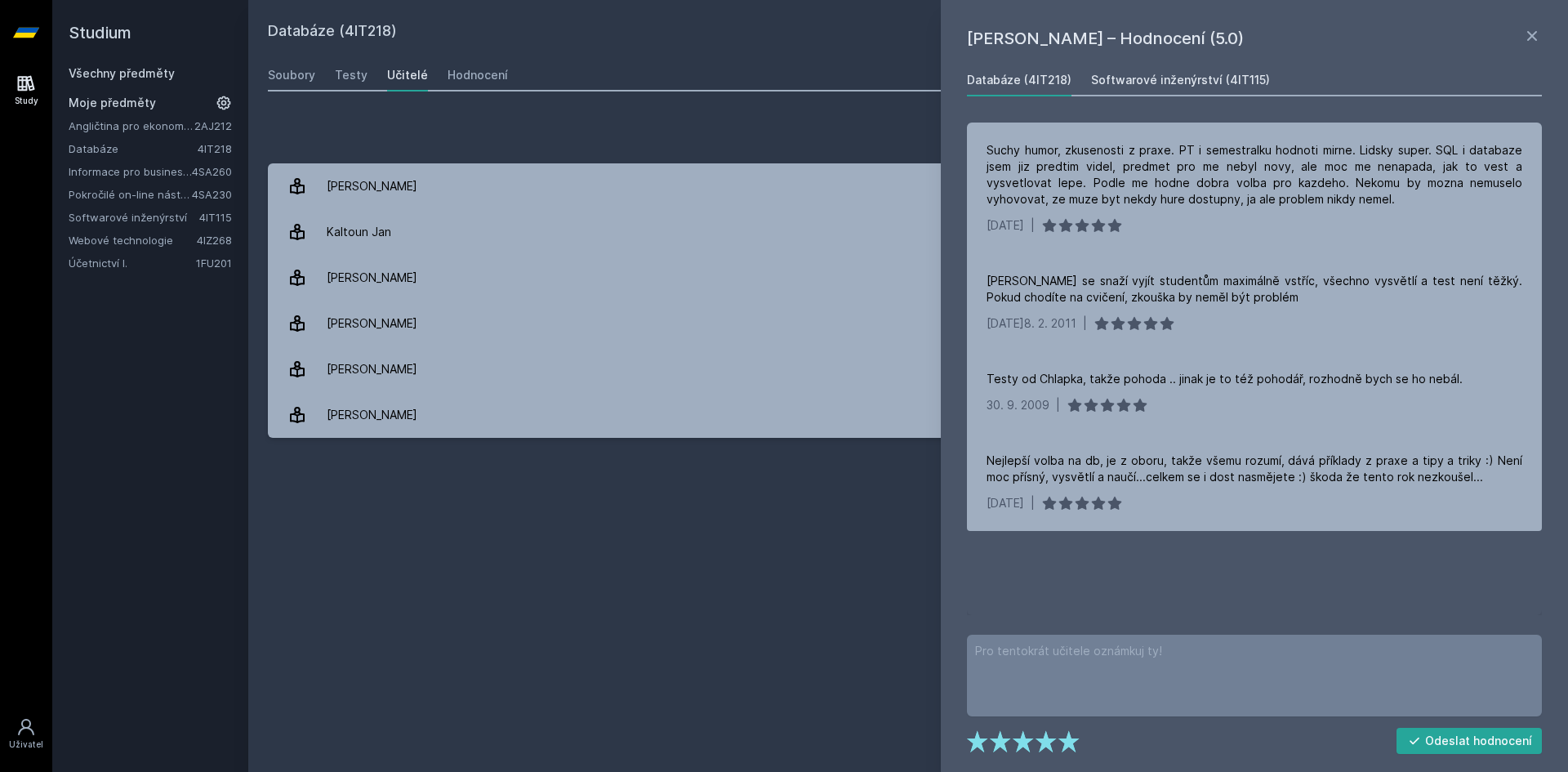
click at [1171, 82] on div "Softwarové inženýrství (4IT115)" at bounding box center [1180, 80] width 179 height 17
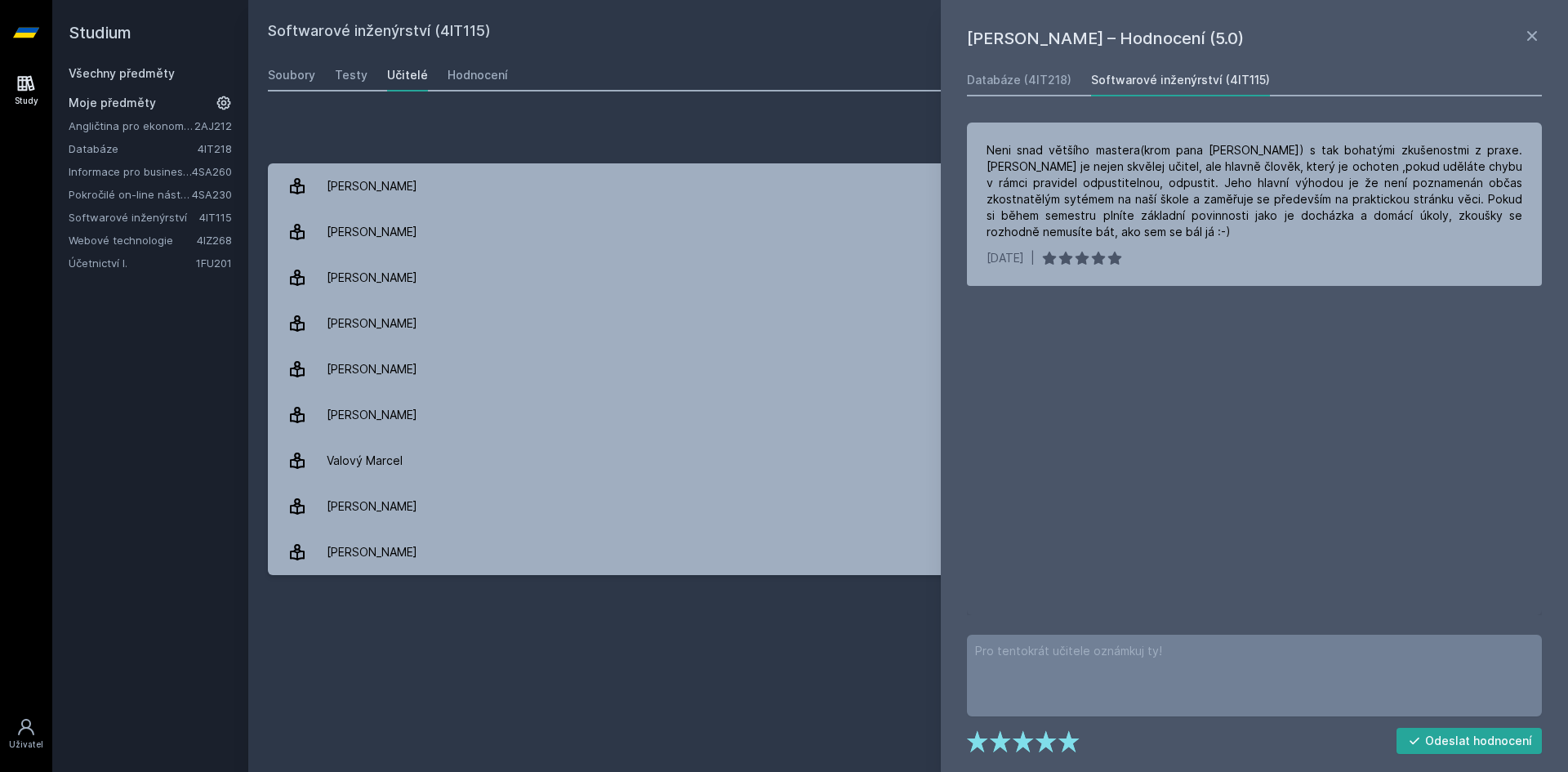
drag, startPoint x: 329, startPoint y: 501, endPoint x: 296, endPoint y: 639, distance: 141.9
click at [296, 639] on div "Softwarové inženýrství (4IT115) Odebrat z mých předmětů [GEOGRAPHIC_DATA] Testy…" at bounding box center [908, 386] width 1281 height 733
click at [1020, 82] on div "Databáze (4IT218)" at bounding box center [1020, 80] width 105 height 17
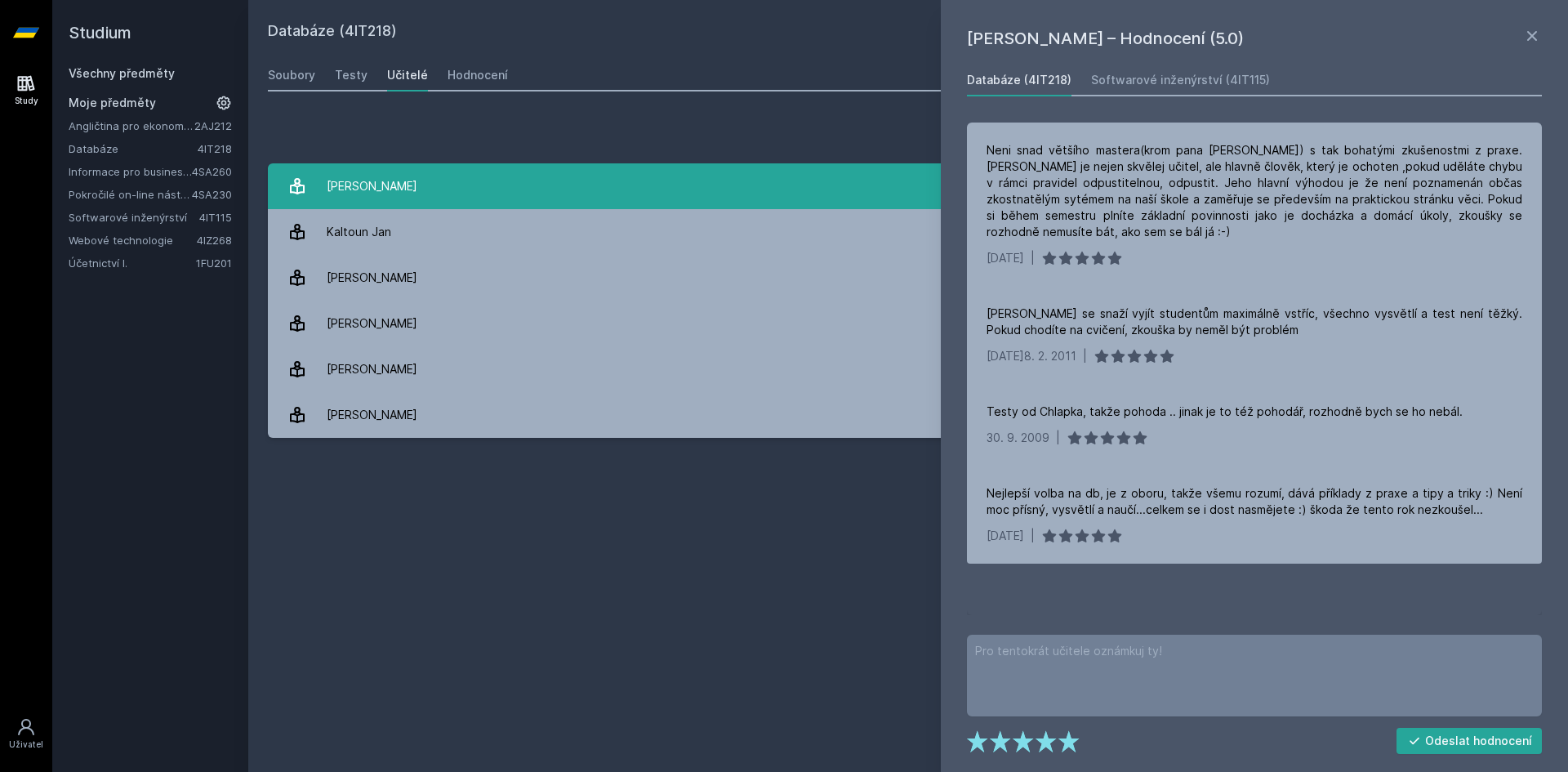
click at [373, 180] on div "[PERSON_NAME]" at bounding box center [372, 186] width 91 height 33
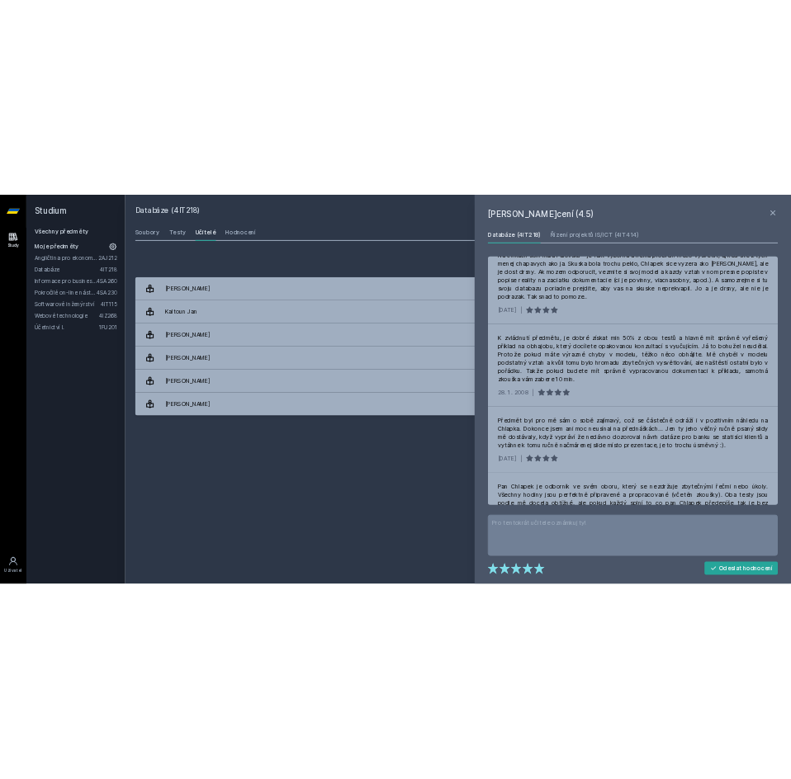
scroll to position [4439, 0]
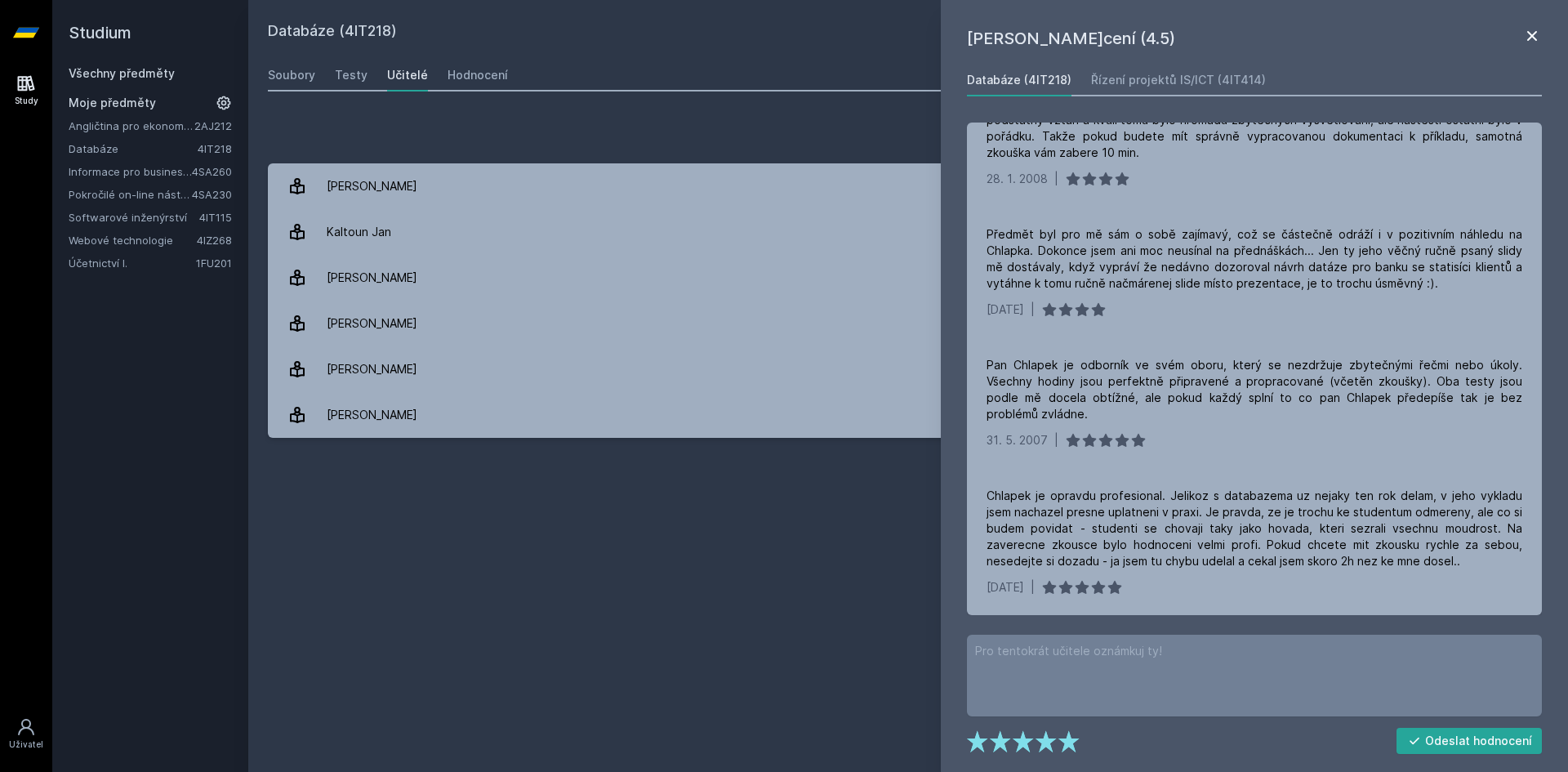
click at [1534, 37] on icon at bounding box center [1532, 36] width 10 height 10
